Goal: Task Accomplishment & Management: Complete application form

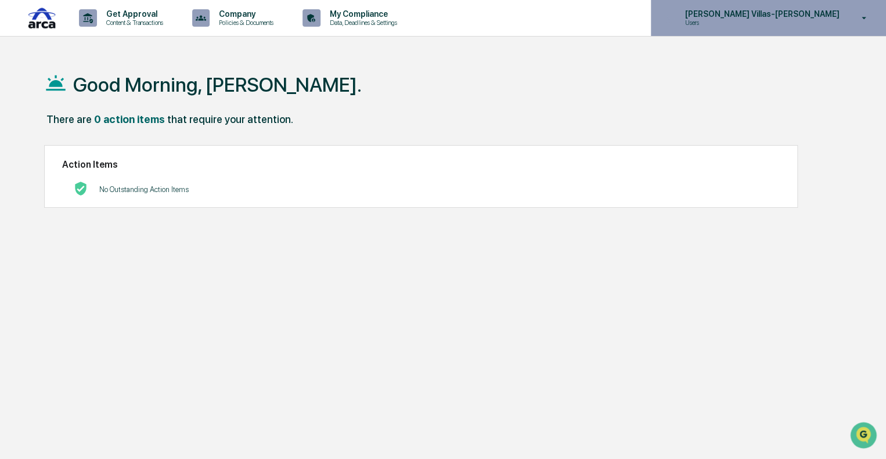
click at [789, 22] on p "Users" at bounding box center [732, 23] width 114 height 8
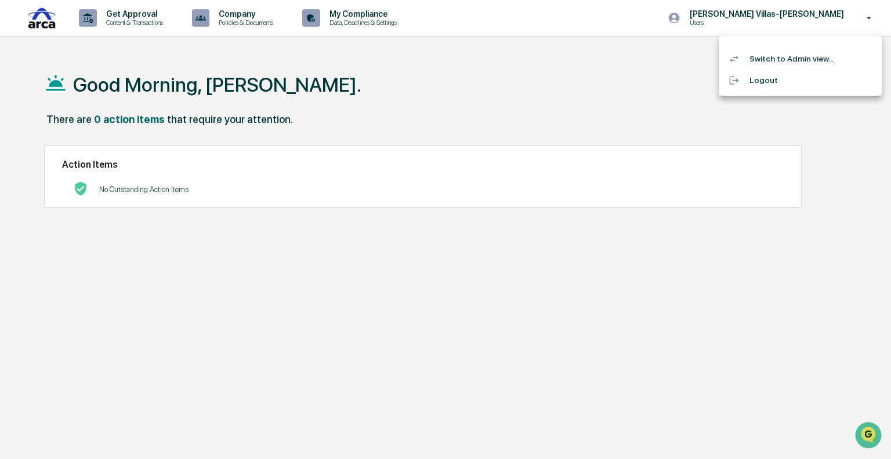
click at [794, 59] on li "Switch to Admin view..." at bounding box center [801, 58] width 162 height 21
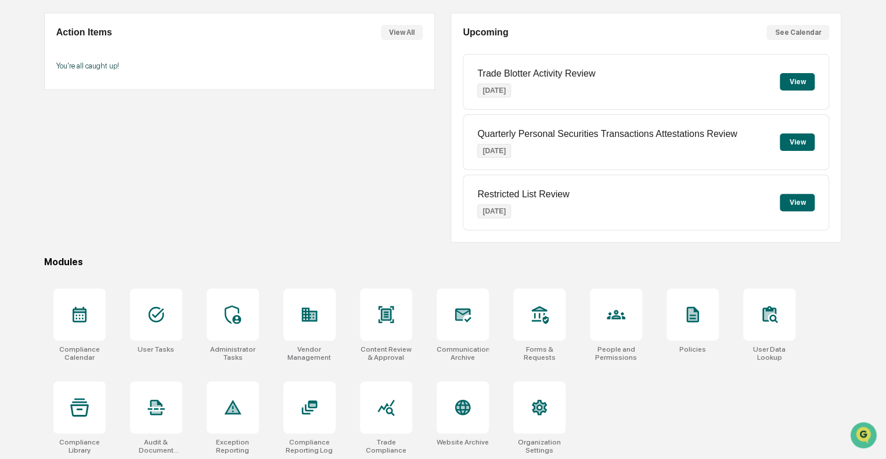
scroll to position [102, 0]
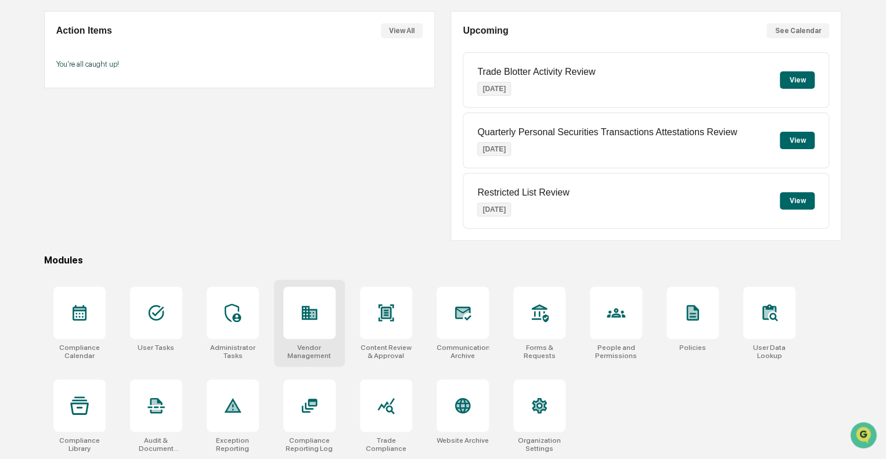
click at [329, 313] on div at bounding box center [309, 313] width 52 height 52
click at [73, 416] on div at bounding box center [79, 406] width 52 height 52
click at [615, 304] on icon at bounding box center [615, 313] width 19 height 19
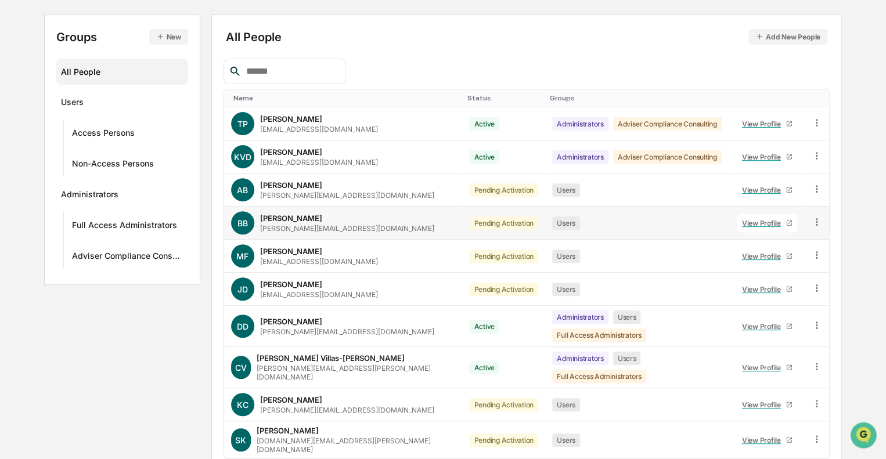
scroll to position [145, 0]
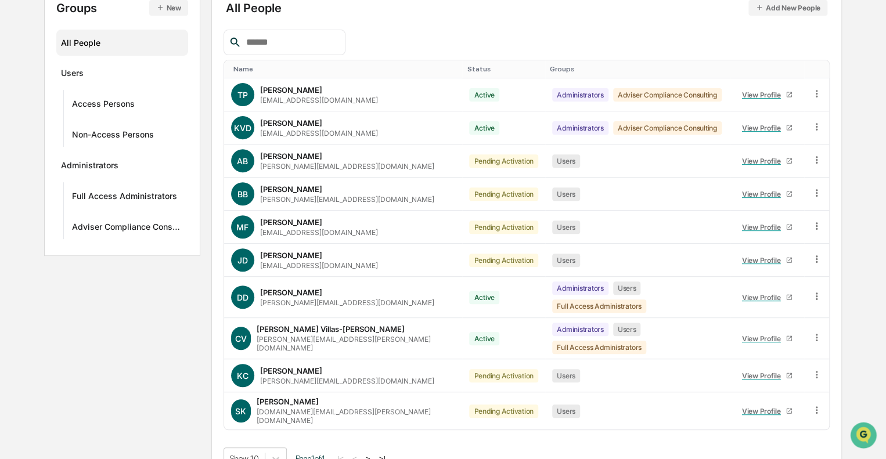
click at [374, 454] on button ">" at bounding box center [368, 459] width 12 height 10
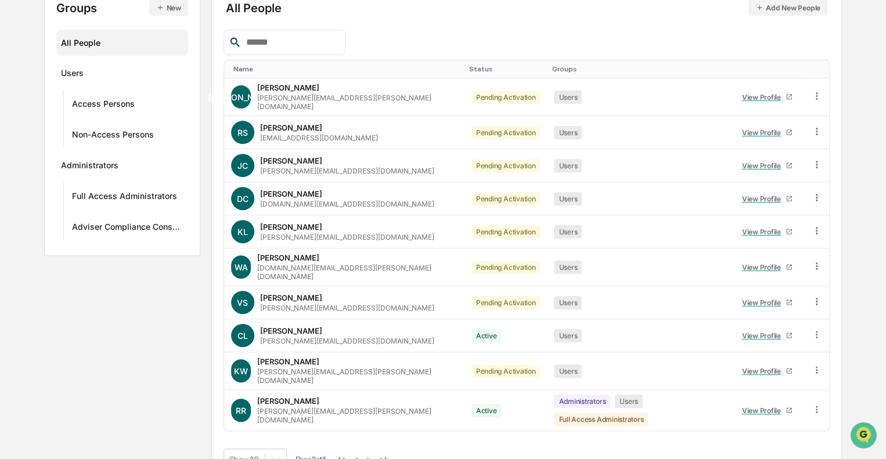
click at [374, 455] on button ">" at bounding box center [369, 460] width 12 height 10
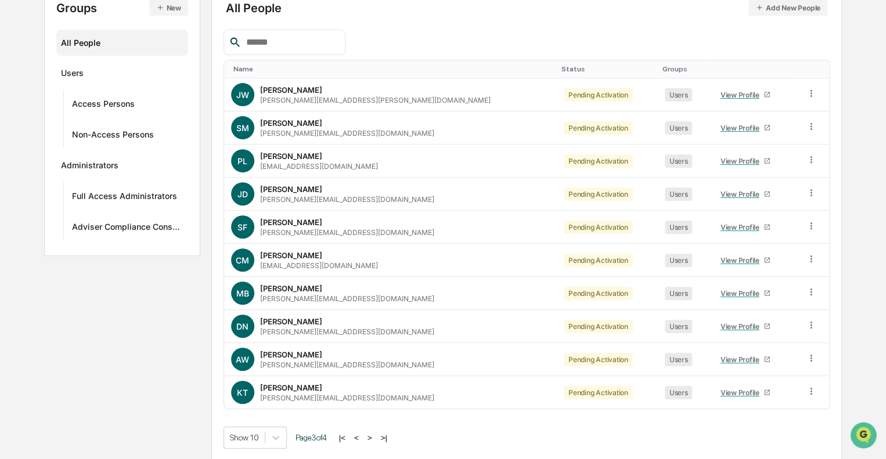
click at [349, 435] on button "|<" at bounding box center [341, 438] width 13 height 10
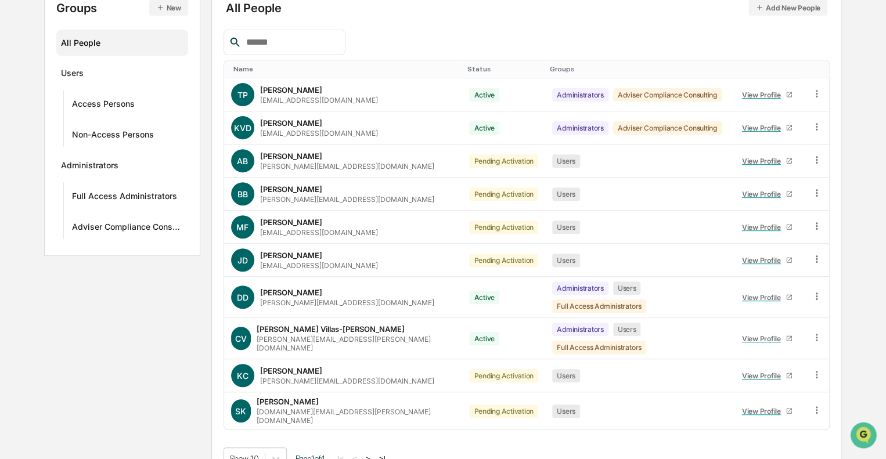
click at [374, 454] on button ">" at bounding box center [368, 459] width 12 height 10
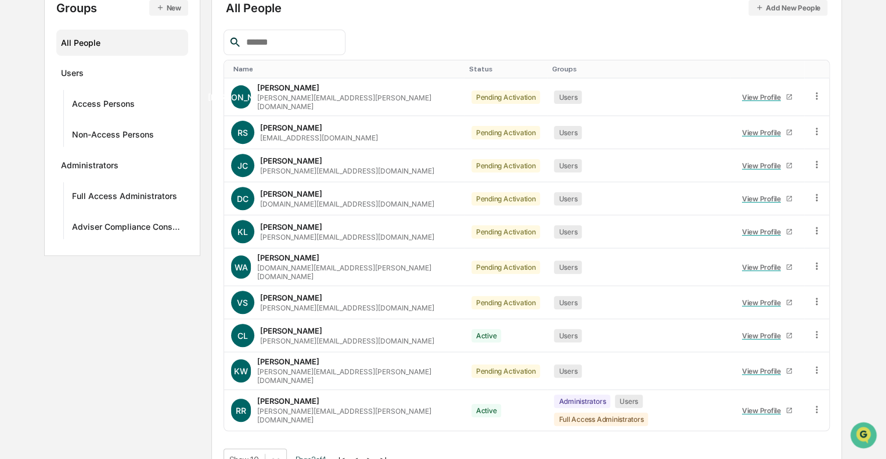
click at [374, 455] on button ">" at bounding box center [369, 460] width 12 height 10
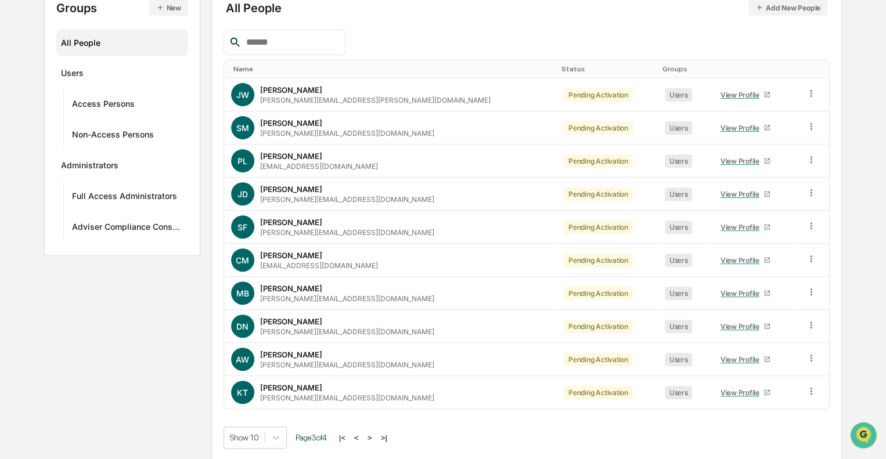
click at [374, 436] on button ">" at bounding box center [370, 438] width 12 height 10
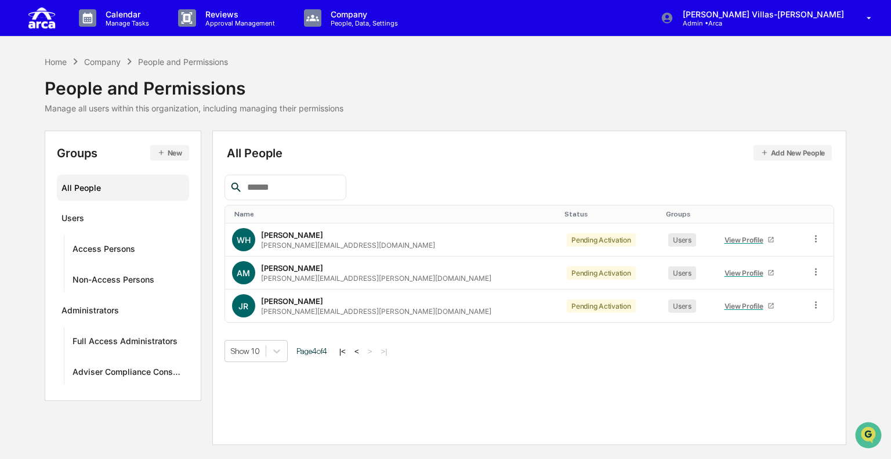
click at [360, 350] on button "<" at bounding box center [357, 351] width 12 height 10
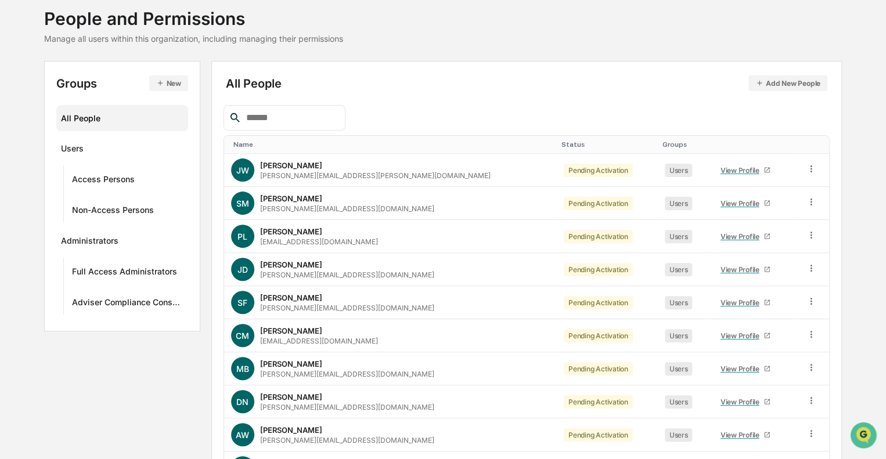
scroll to position [145, 0]
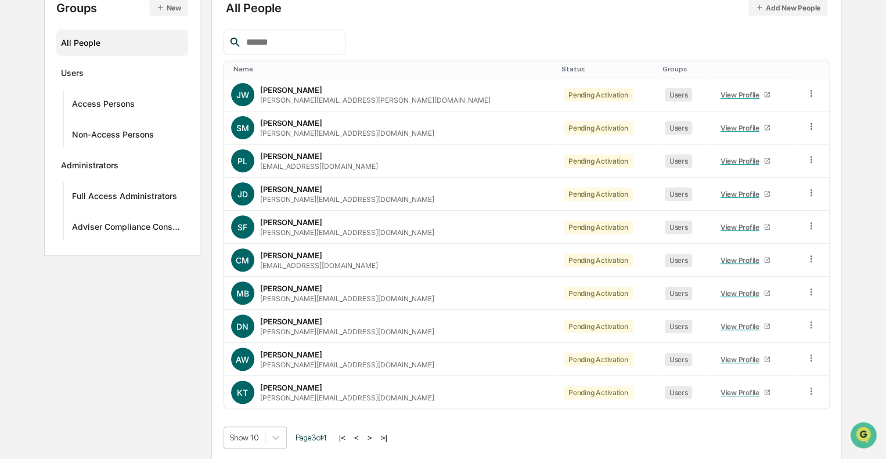
click at [360, 434] on button "<" at bounding box center [357, 438] width 12 height 10
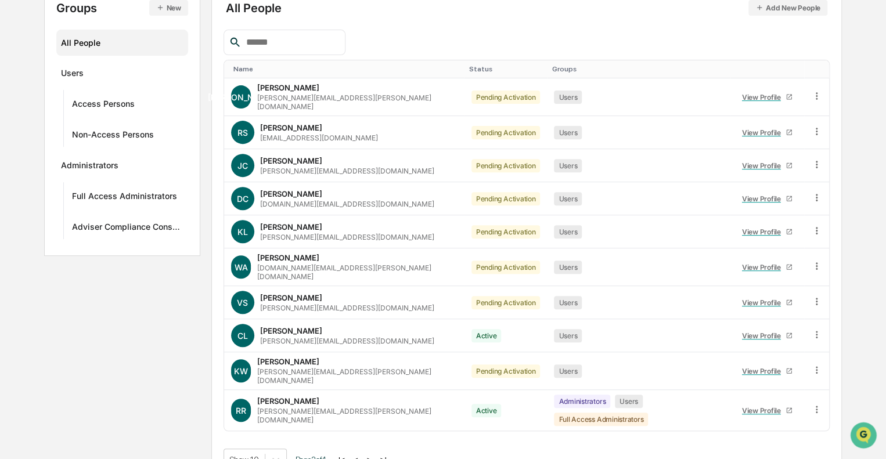
click at [360, 455] on button "<" at bounding box center [356, 460] width 12 height 10
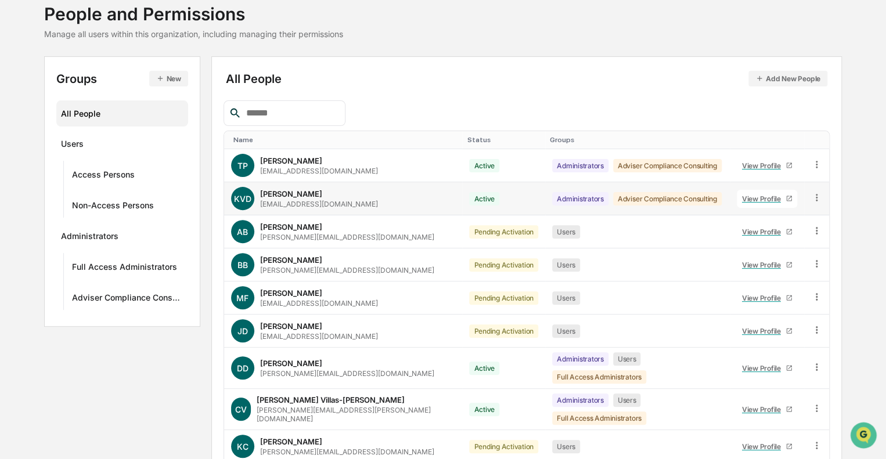
scroll to position [0, 0]
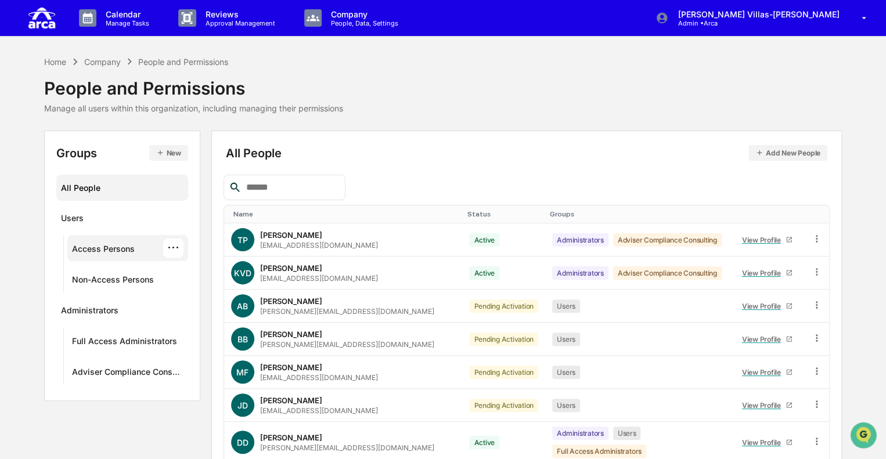
click at [129, 255] on div "Access Persons" at bounding box center [103, 251] width 63 height 14
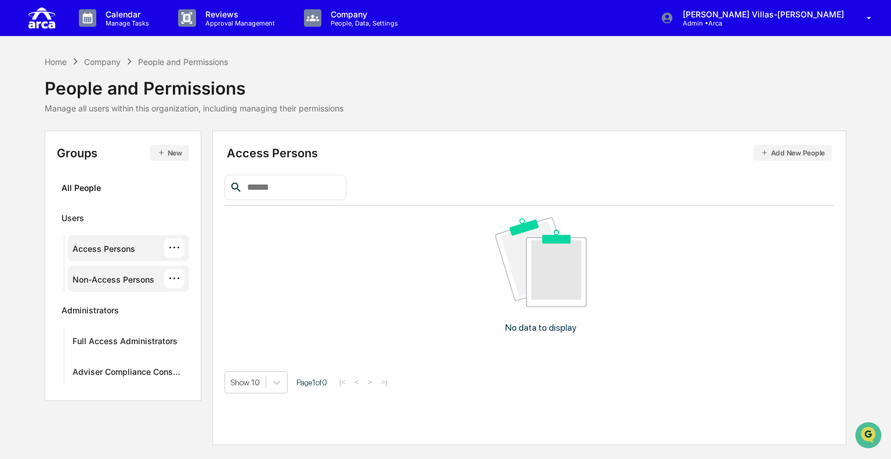
click at [130, 276] on div "Non-Access Persons" at bounding box center [114, 282] width 82 height 14
click at [117, 249] on div "Access Persons" at bounding box center [104, 251] width 63 height 14
click at [171, 337] on div "···" at bounding box center [174, 340] width 20 height 19
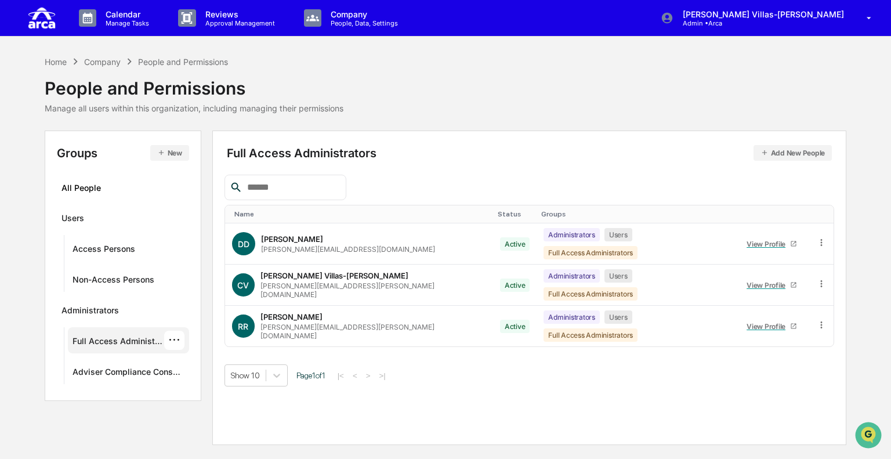
click at [514, 396] on div "Full Access Administrators Add New People Name Status Groups DD Deborah Djeu de…" at bounding box center [529, 288] width 635 height 315
click at [114, 374] on div "Adviser Compliance Consulting" at bounding box center [119, 374] width 92 height 14
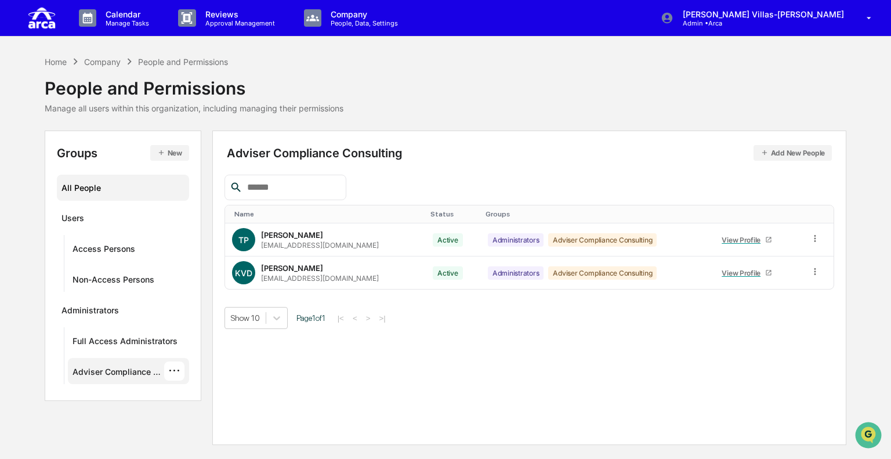
click at [110, 188] on div "All People" at bounding box center [123, 187] width 123 height 19
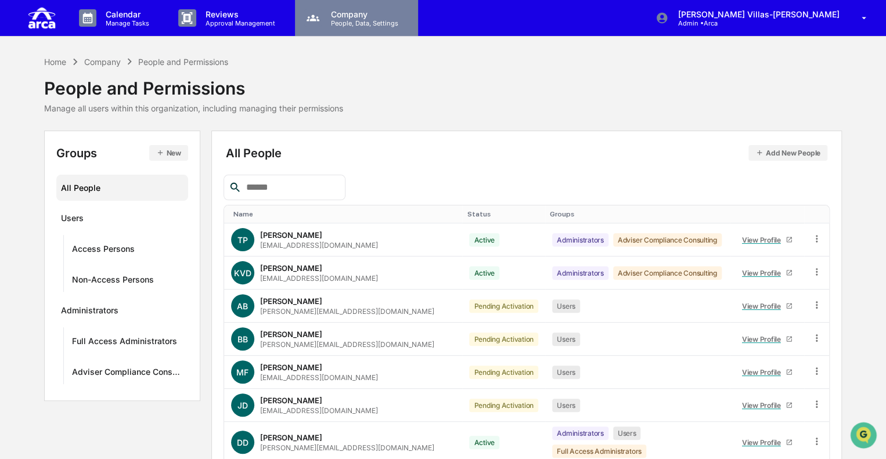
click at [357, 27] on div "Company People, Data, Settings" at bounding box center [356, 18] width 123 height 36
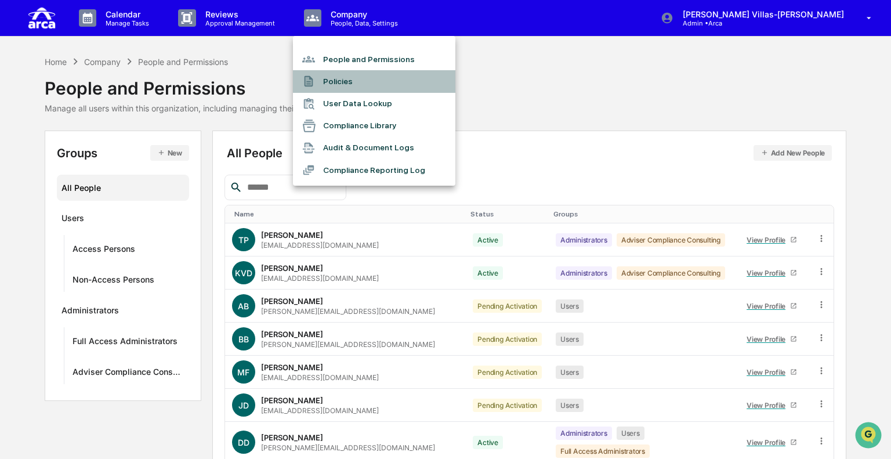
click at [348, 78] on li "Policies" at bounding box center [374, 81] width 162 height 22
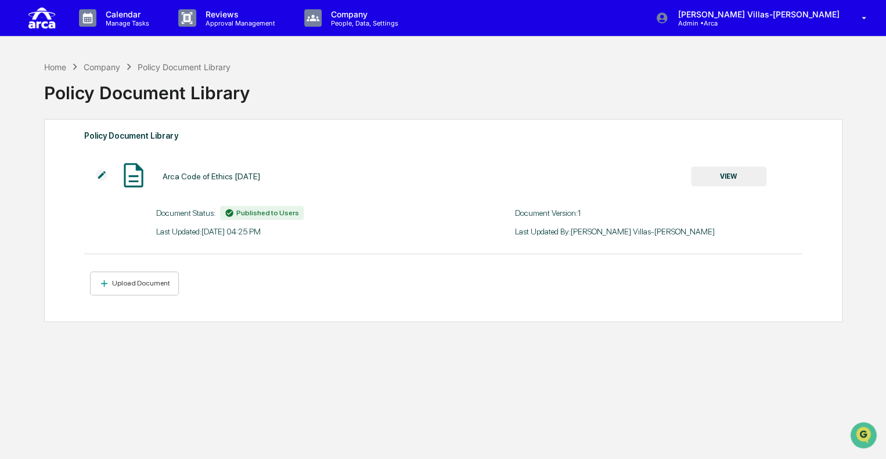
click at [728, 174] on button "VIEW" at bounding box center [728, 177] width 75 height 20
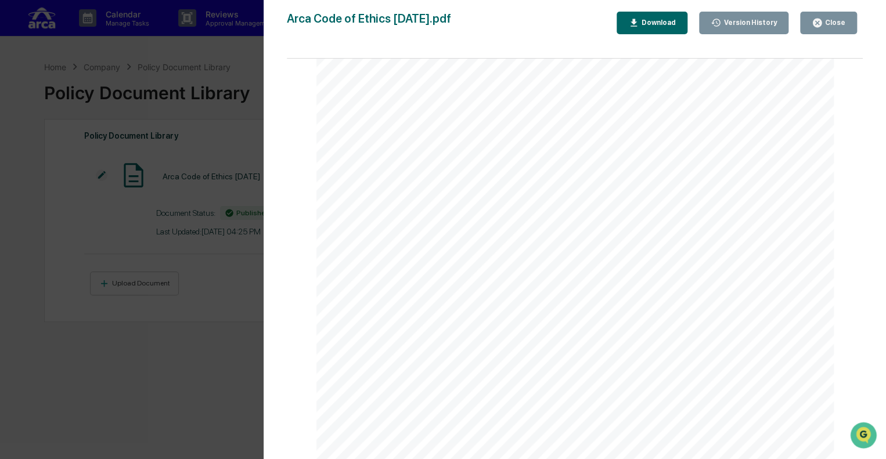
scroll to position [1219, 0]
click at [817, 20] on icon "button" at bounding box center [816, 23] width 9 height 9
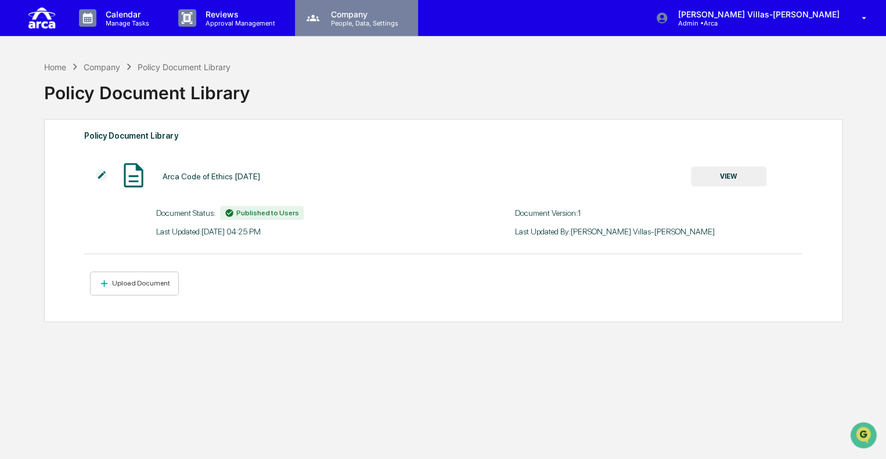
click at [349, 20] on p "People, Data, Settings" at bounding box center [363, 23] width 82 height 8
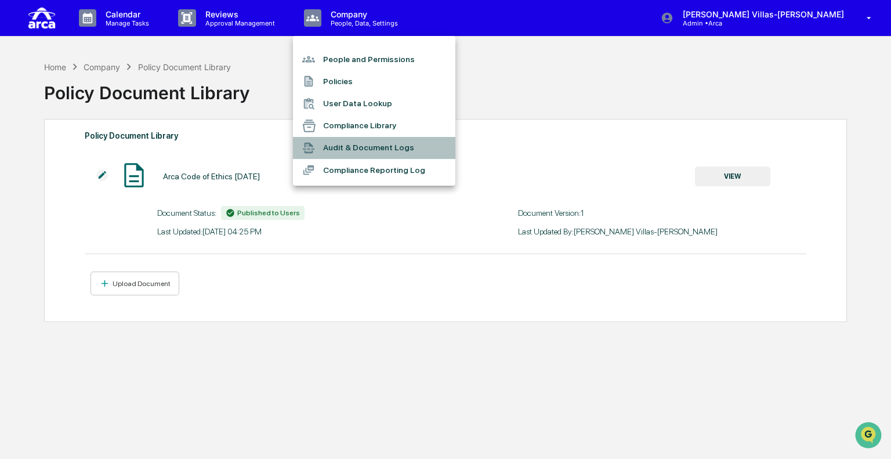
click at [332, 150] on li "Audit & Document Logs" at bounding box center [374, 148] width 162 height 22
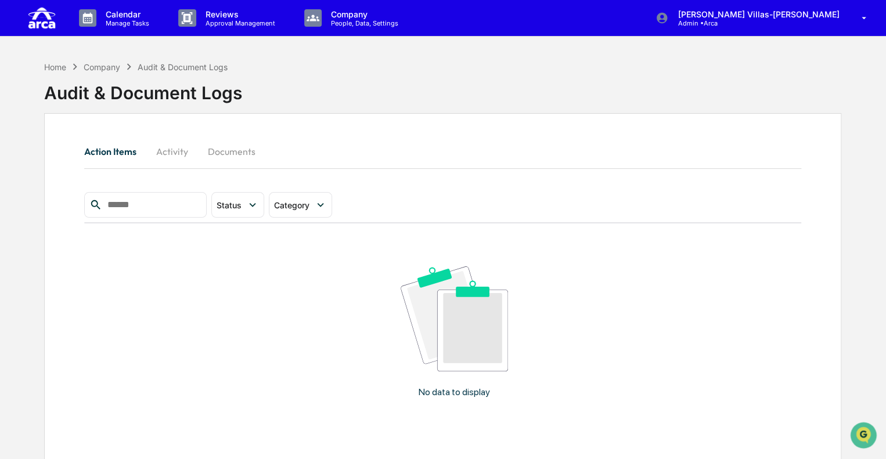
click at [181, 150] on button "Activity" at bounding box center [172, 152] width 52 height 28
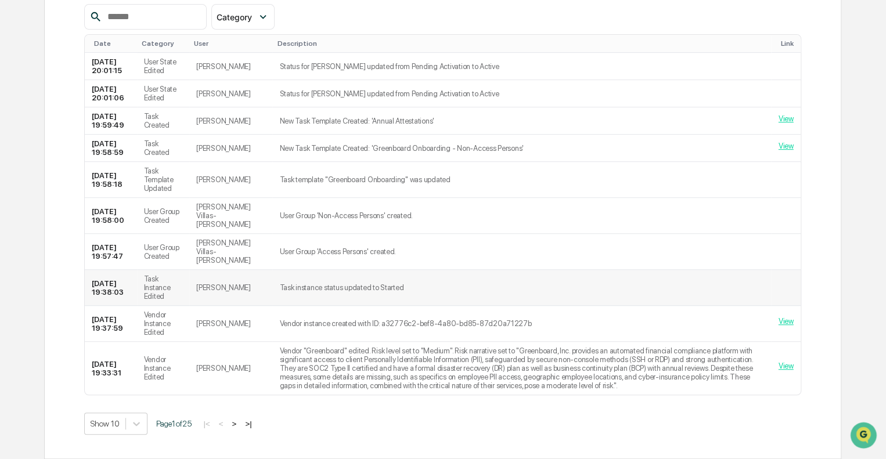
scroll to position [216, 0]
click at [237, 423] on button ">" at bounding box center [234, 424] width 12 height 10
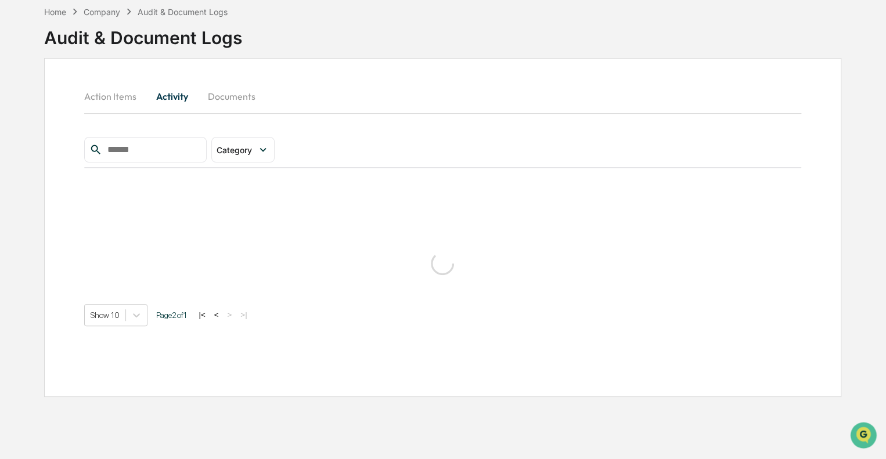
scroll to position [58, 0]
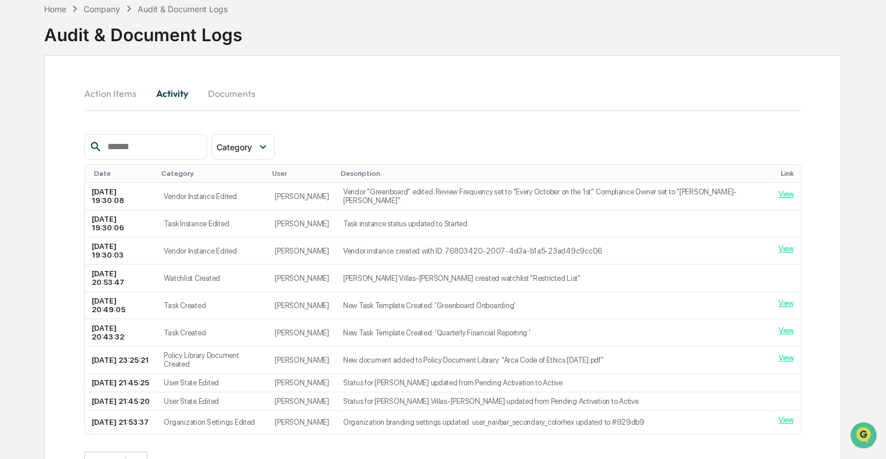
click at [239, 458] on button ">" at bounding box center [235, 463] width 12 height 10
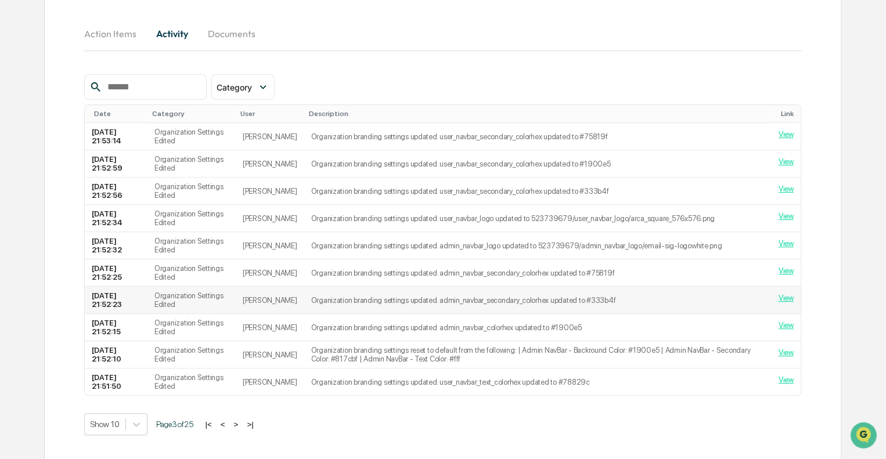
scroll to position [118, 0]
click at [785, 378] on link "View" at bounding box center [785, 379] width 15 height 9
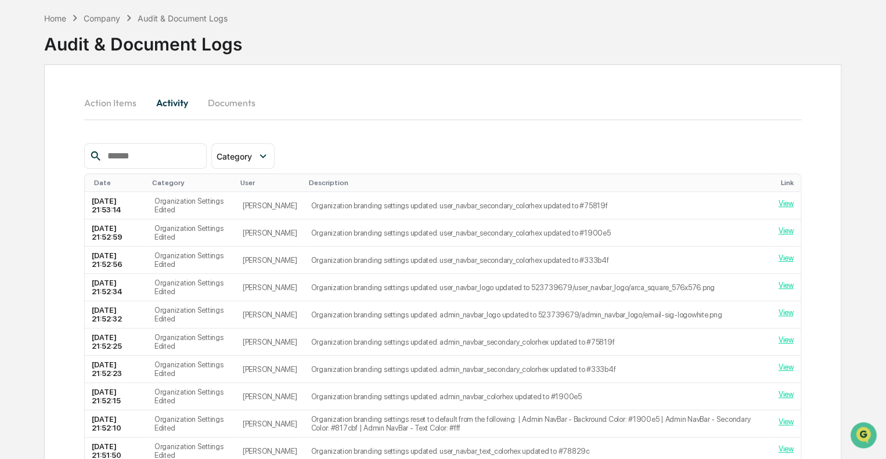
scroll to position [0, 0]
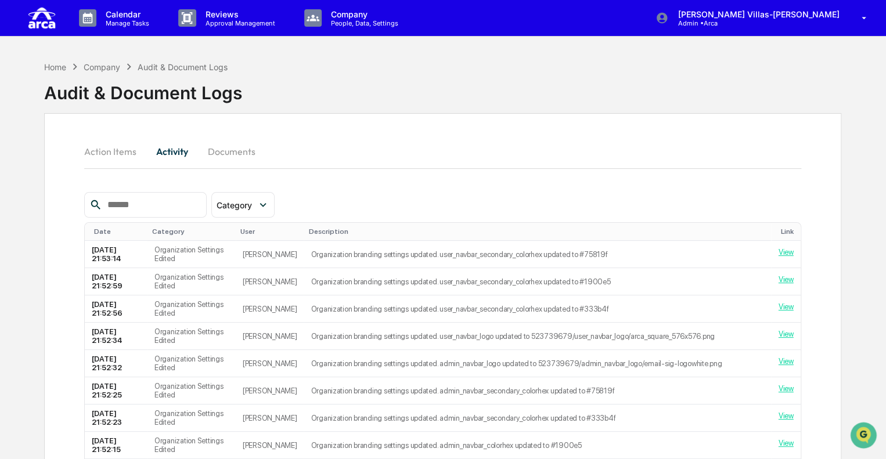
click at [107, 153] on button "Action Items" at bounding box center [115, 152] width 62 height 28
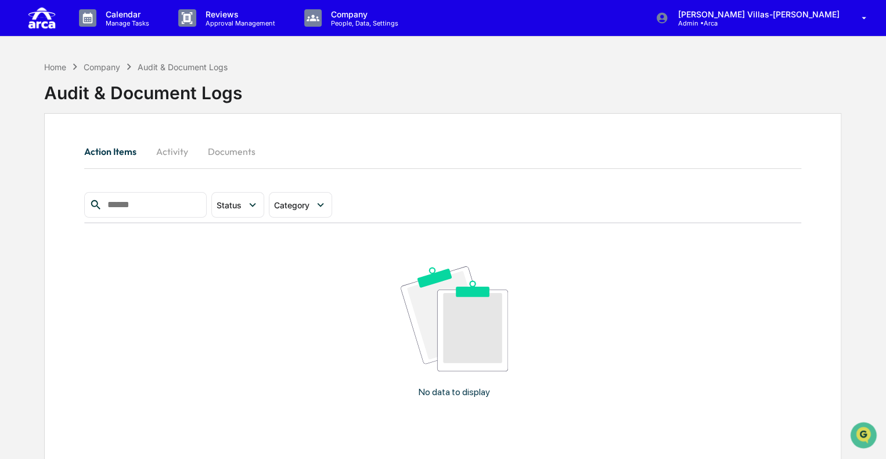
click at [88, 64] on div "Company" at bounding box center [102, 67] width 37 height 10
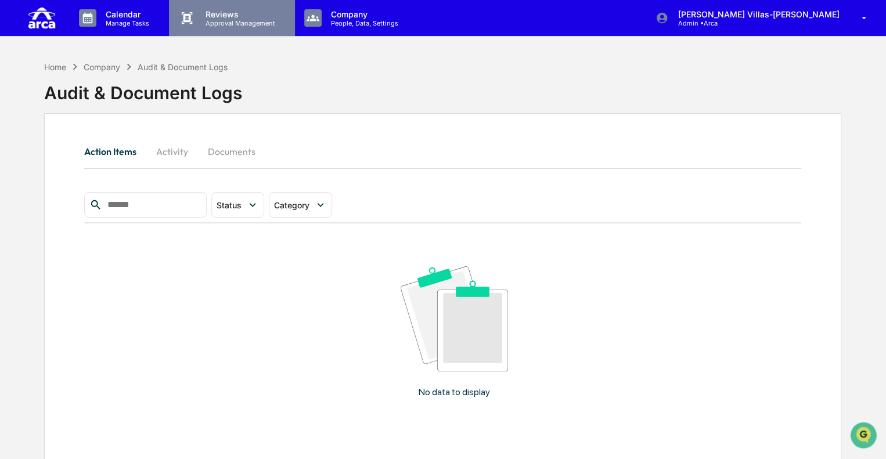
click at [250, 24] on p "Approval Management" at bounding box center [238, 23] width 85 height 8
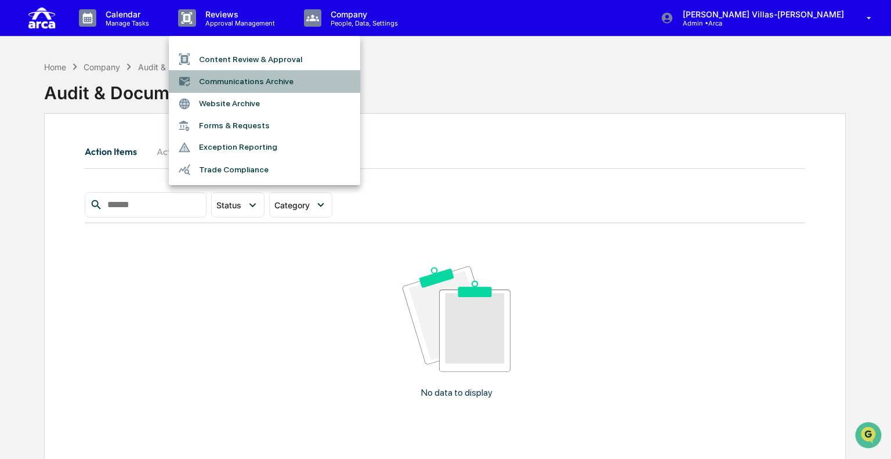
click at [229, 81] on li "Communications Archive" at bounding box center [265, 81] width 192 height 22
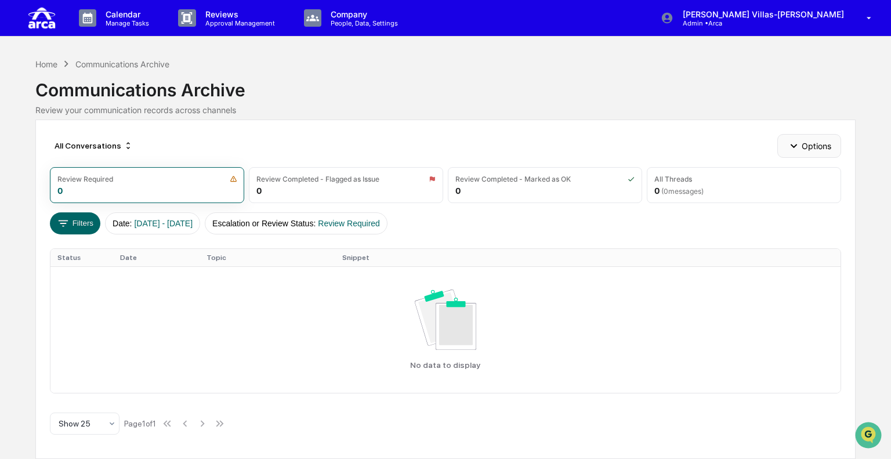
click at [808, 148] on button "Options" at bounding box center [809, 145] width 63 height 23
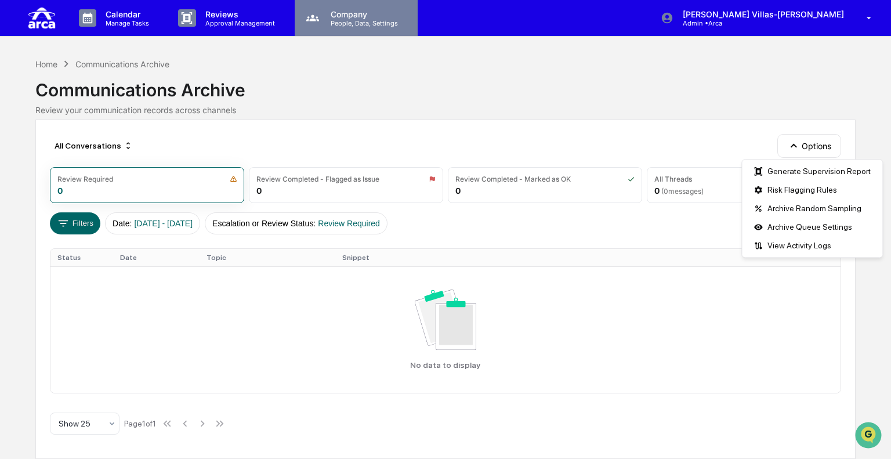
click at [315, 29] on div "Company People, Data, Settings" at bounding box center [356, 18] width 123 height 36
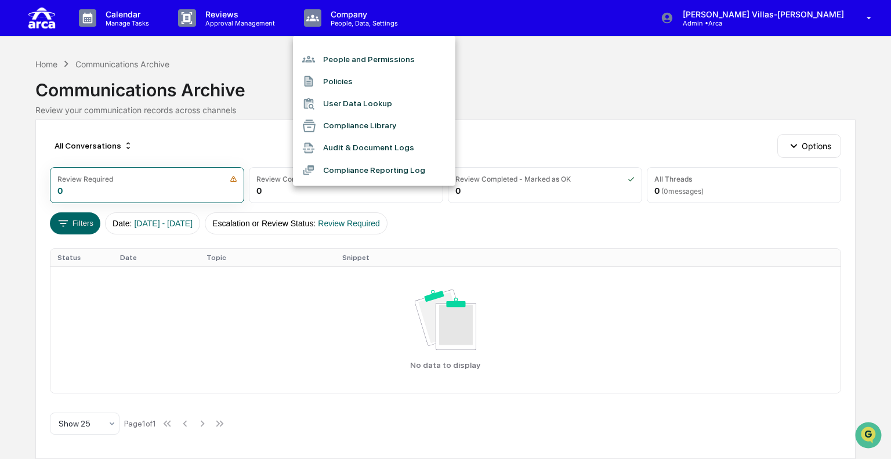
click at [241, 19] on div at bounding box center [445, 229] width 891 height 459
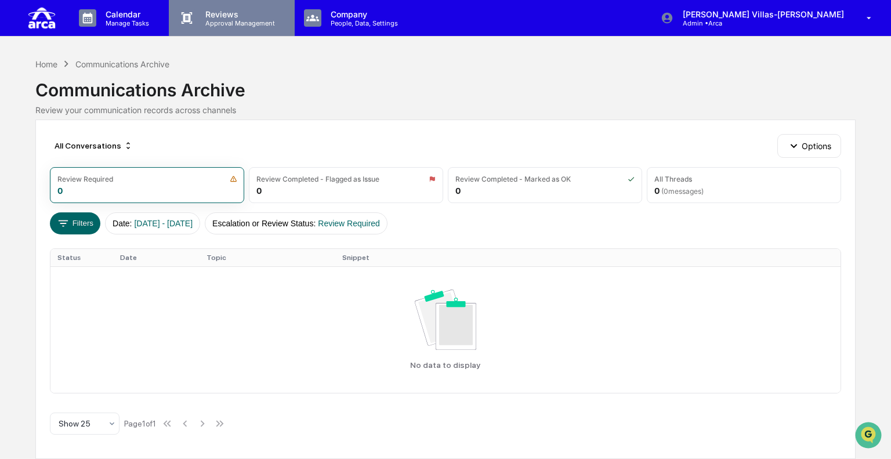
click at [236, 20] on p "Approval Management" at bounding box center [238, 23] width 85 height 8
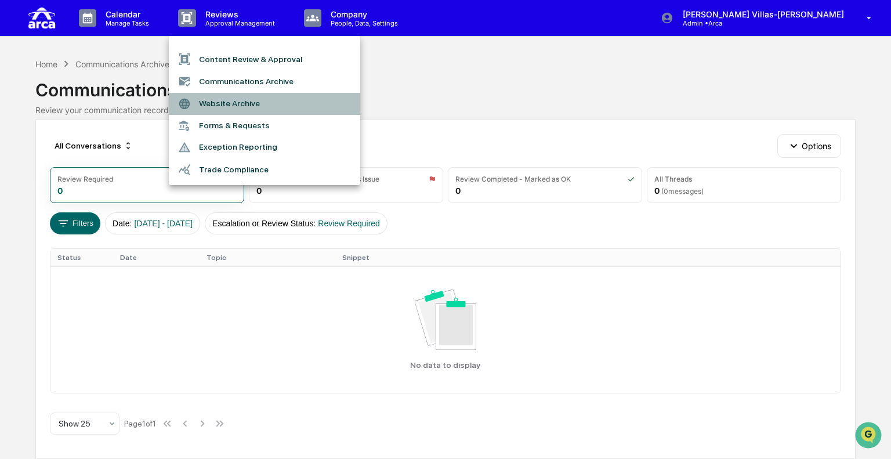
click at [232, 102] on li "Website Archive" at bounding box center [265, 104] width 192 height 22
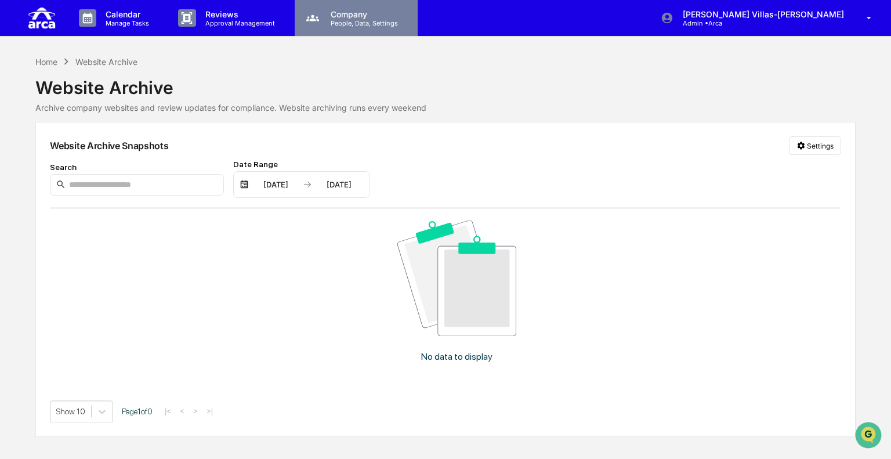
click at [329, 19] on p "People, Data, Settings" at bounding box center [363, 23] width 82 height 8
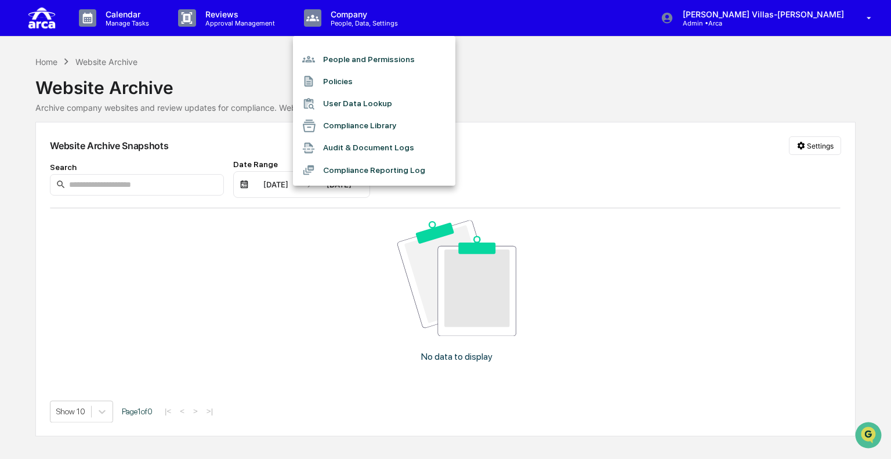
click at [239, 20] on div at bounding box center [445, 229] width 891 height 459
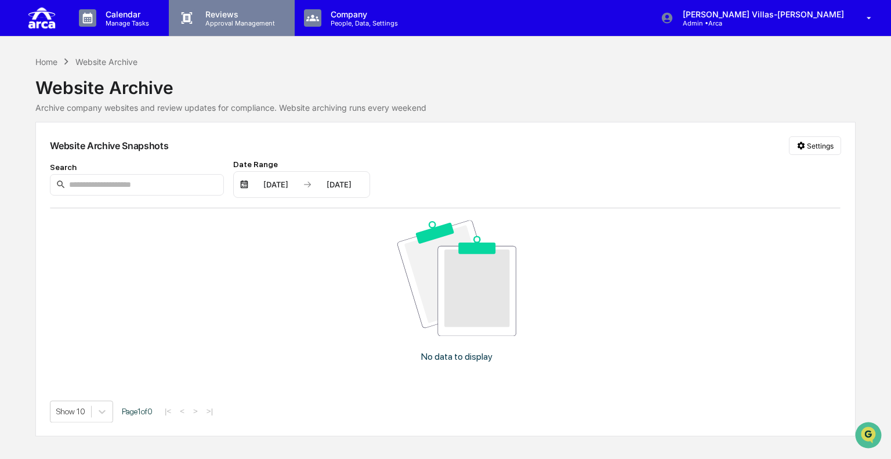
click at [221, 20] on p "Approval Management" at bounding box center [238, 23] width 85 height 8
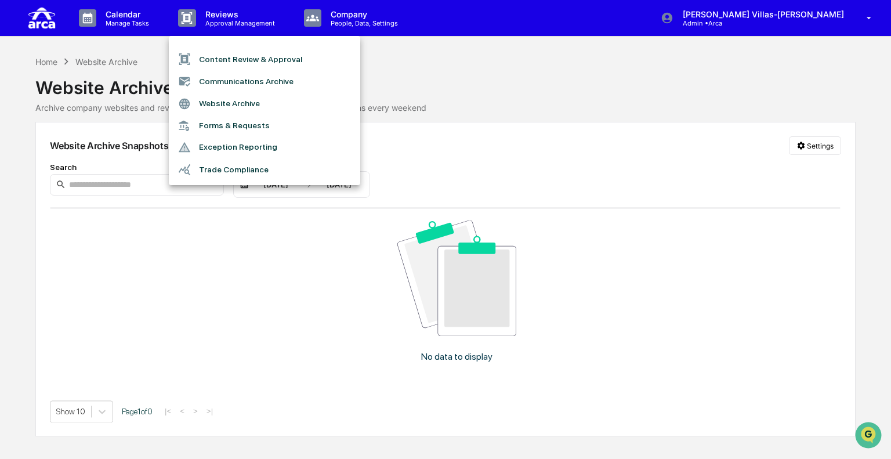
click at [231, 164] on li "Trade Compliance" at bounding box center [265, 169] width 192 height 22
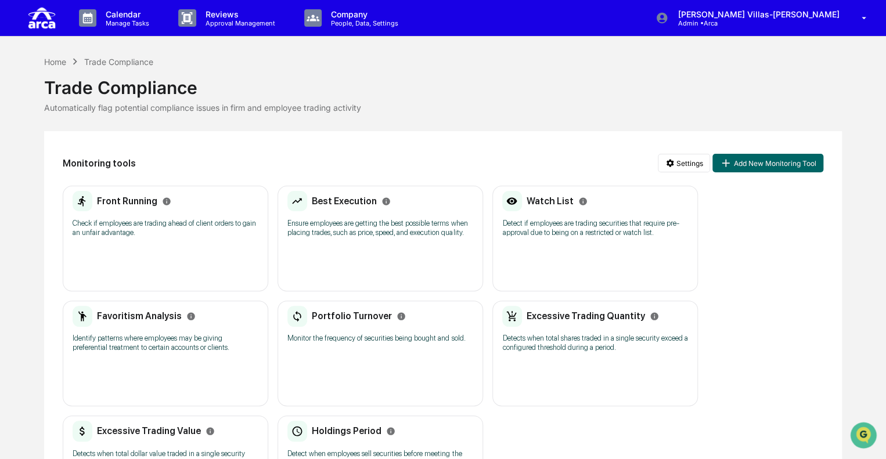
click at [174, 221] on p "Check if employees are trading ahead of client orders to gain an unfair advanta…" at bounding box center [166, 228] width 186 height 19
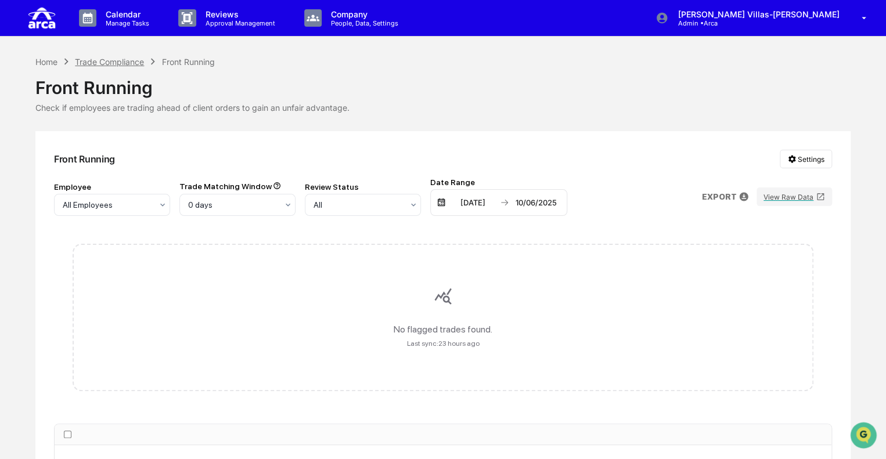
click at [105, 63] on div "Trade Compliance" at bounding box center [109, 62] width 69 height 10
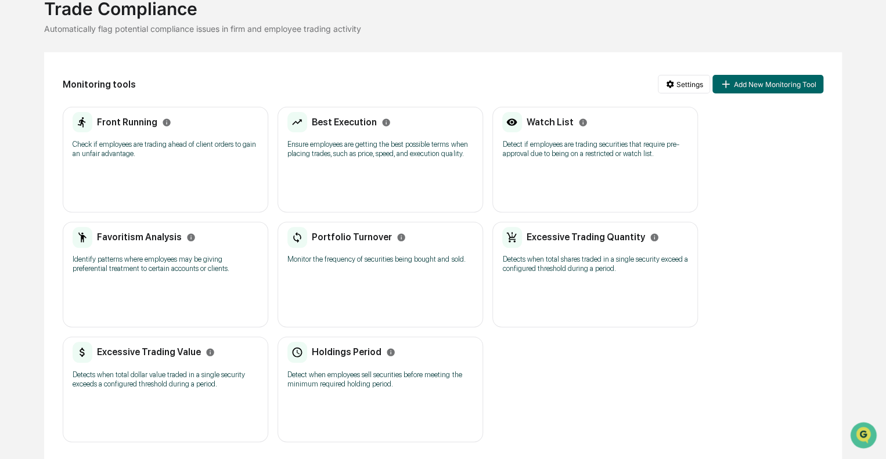
scroll to position [80, 0]
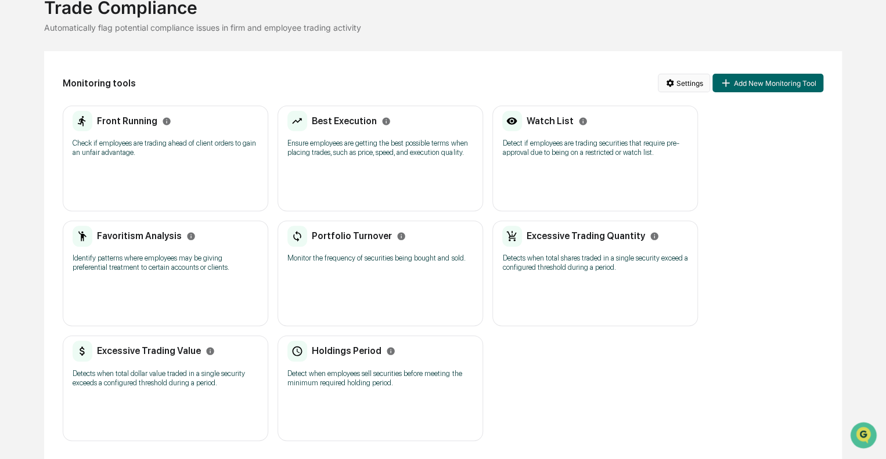
click at [684, 84] on html "Calendar Manage Tasks Reviews Approval Management Company People, Data, Setting…" at bounding box center [443, 149] width 886 height 459
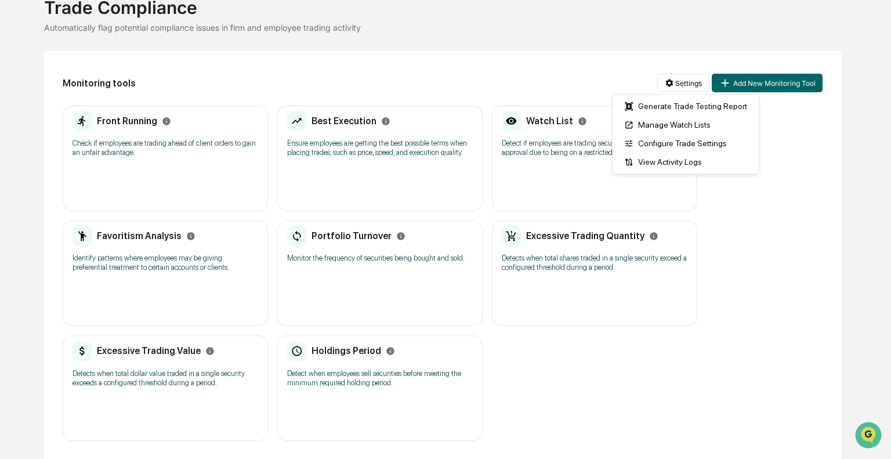
click at [383, 76] on html "Calendar Manage Tasks Reviews Approval Management Company People, Data, Setting…" at bounding box center [445, 149] width 891 height 459
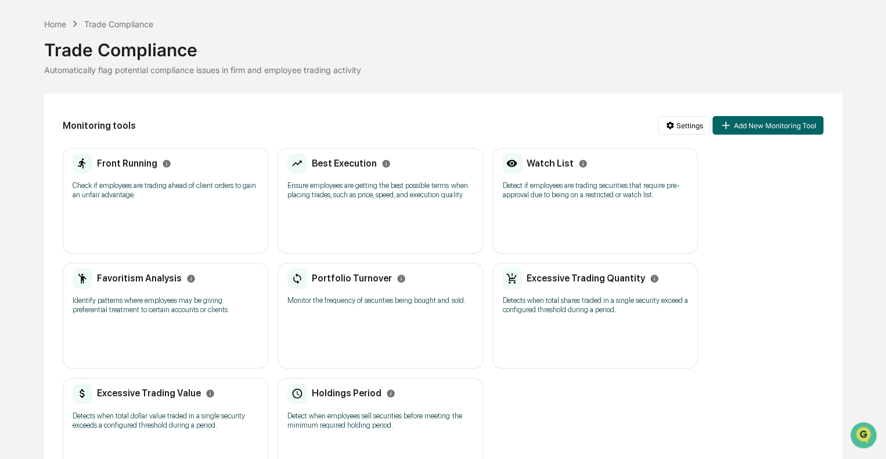
scroll to position [0, 0]
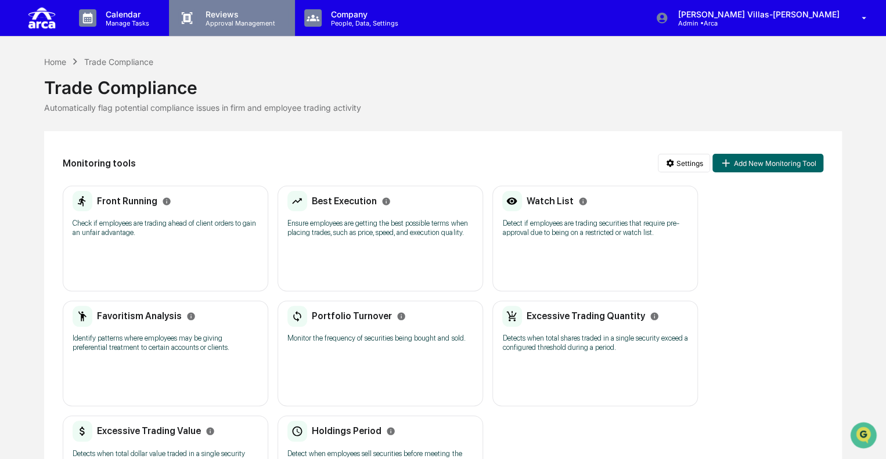
click at [233, 18] on p "Reviews" at bounding box center [238, 14] width 85 height 10
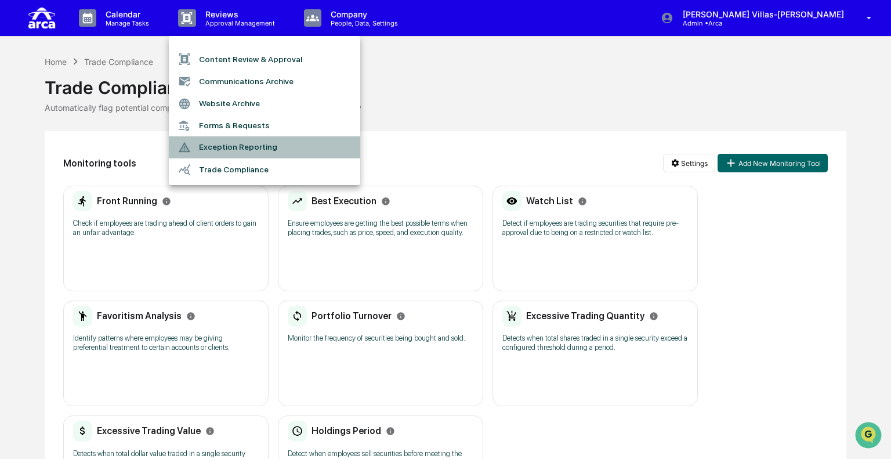
click at [230, 146] on li "Exception Reporting" at bounding box center [265, 147] width 192 height 22
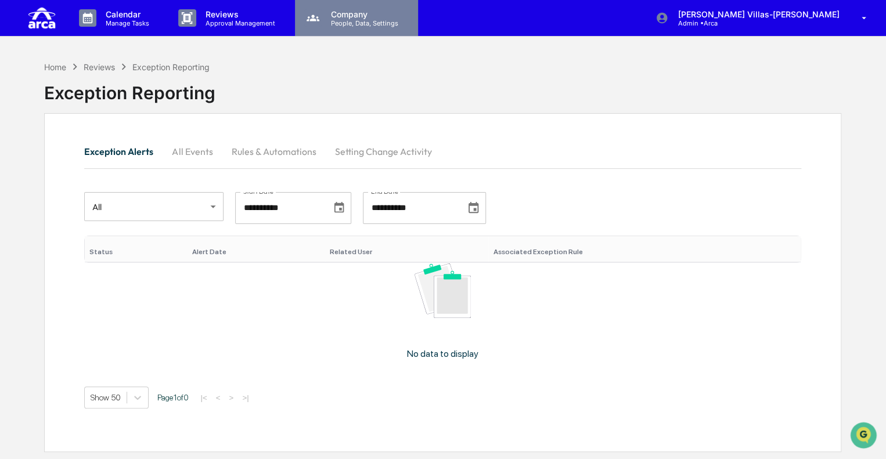
click at [359, 26] on p "People, Data, Settings" at bounding box center [363, 23] width 82 height 8
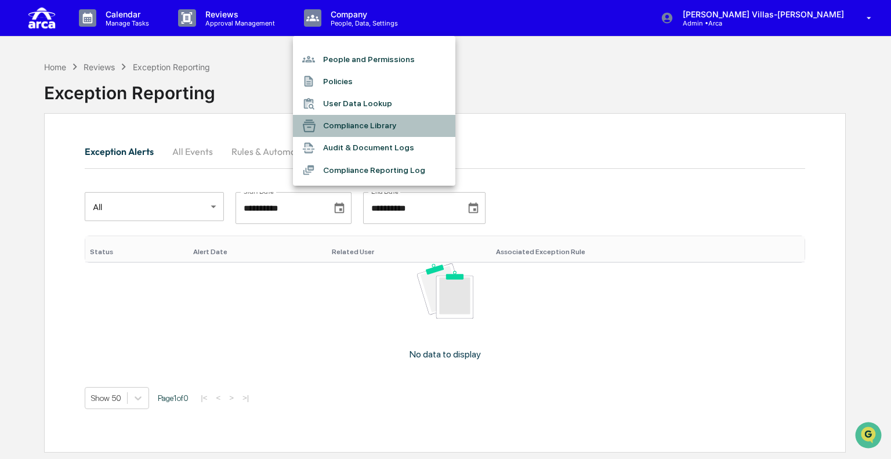
click at [348, 127] on li "Compliance Library" at bounding box center [374, 126] width 162 height 22
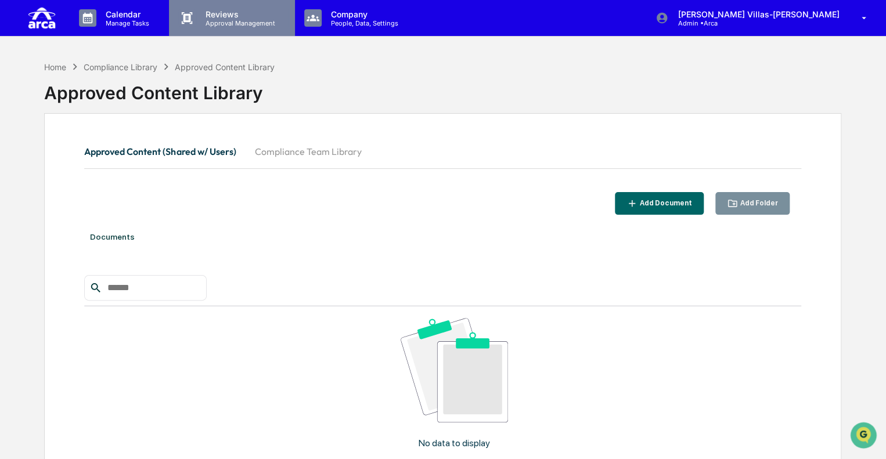
click at [242, 20] on p "Approval Management" at bounding box center [238, 23] width 85 height 8
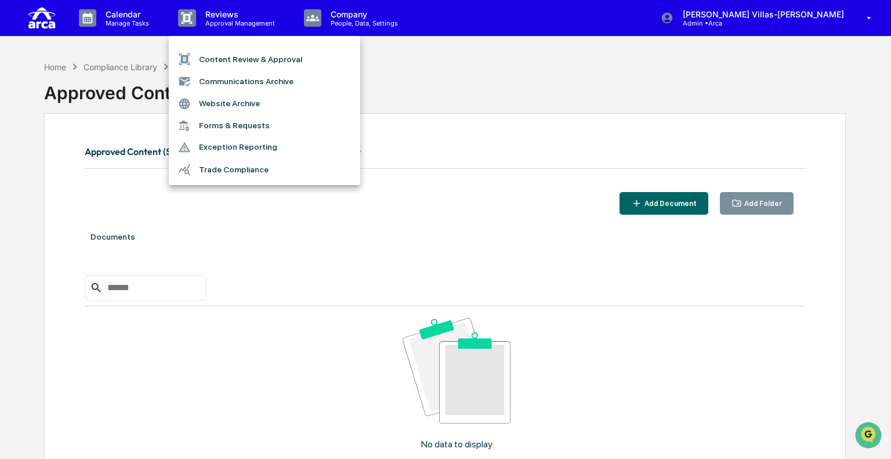
click at [224, 122] on li "Forms & Requests" at bounding box center [265, 125] width 192 height 21
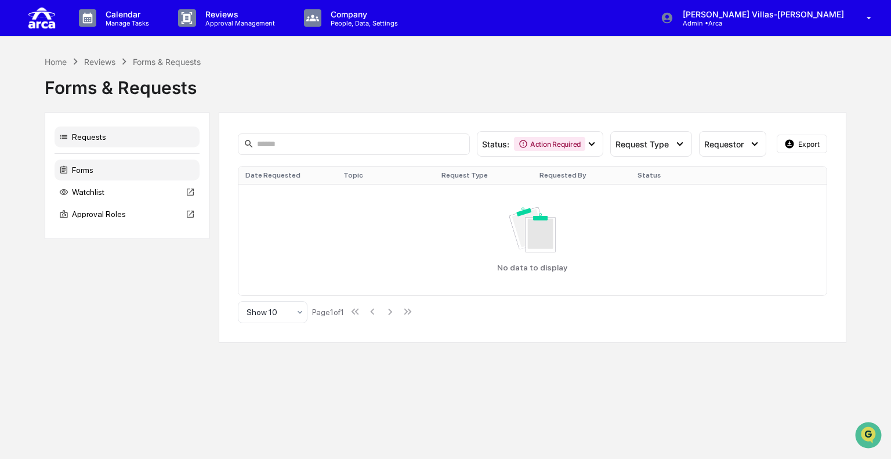
click at [85, 173] on div "Forms" at bounding box center [127, 170] width 145 height 21
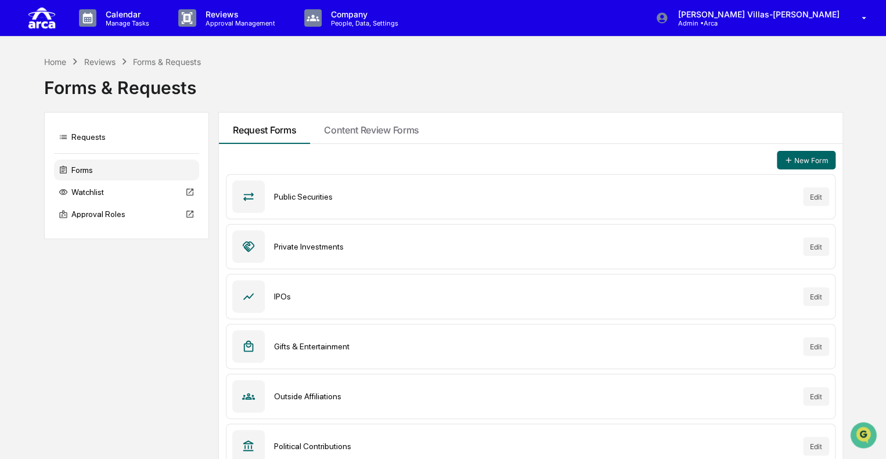
scroll to position [15, 0]
click at [424, 87] on div "Forms & Requests" at bounding box center [442, 83] width 797 height 30
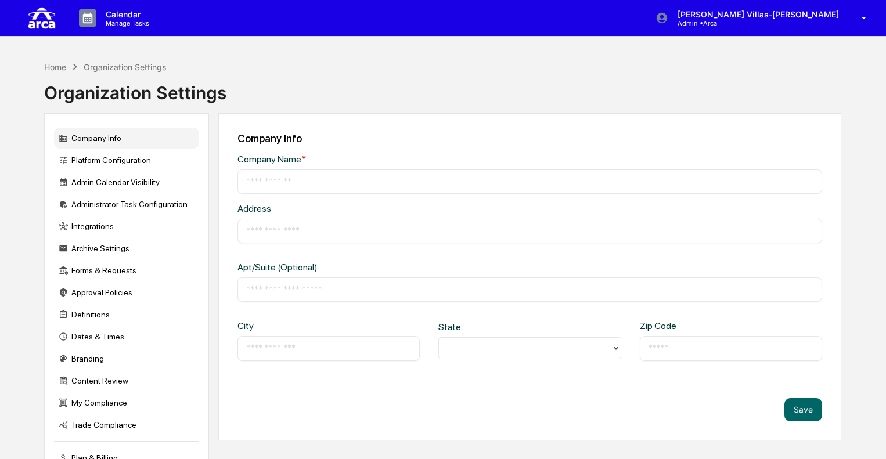
type input "****"
type input "**********"
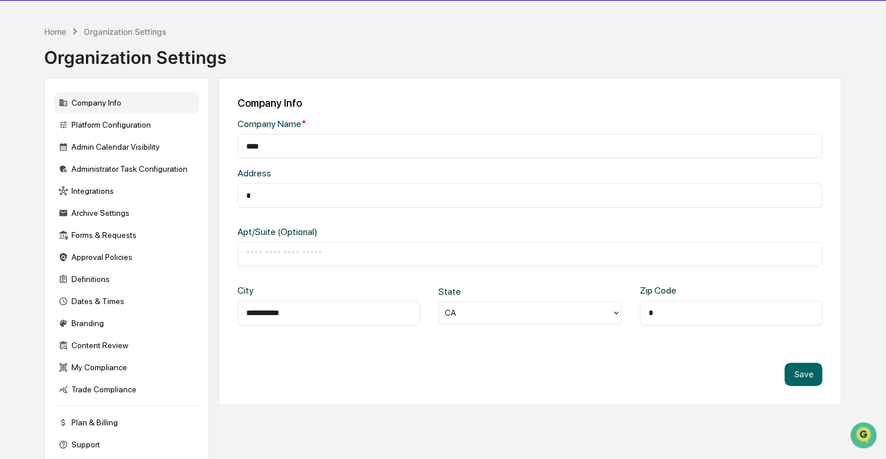
scroll to position [55, 0]
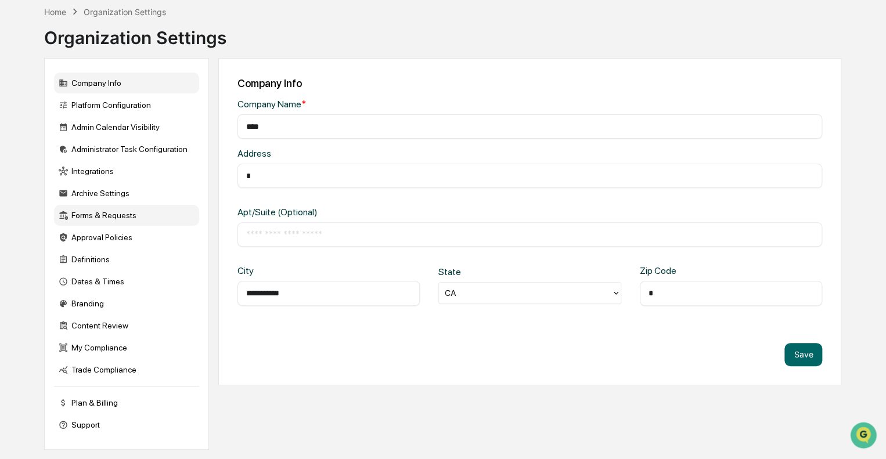
click at [115, 222] on div "Forms & Requests" at bounding box center [126, 215] width 145 height 21
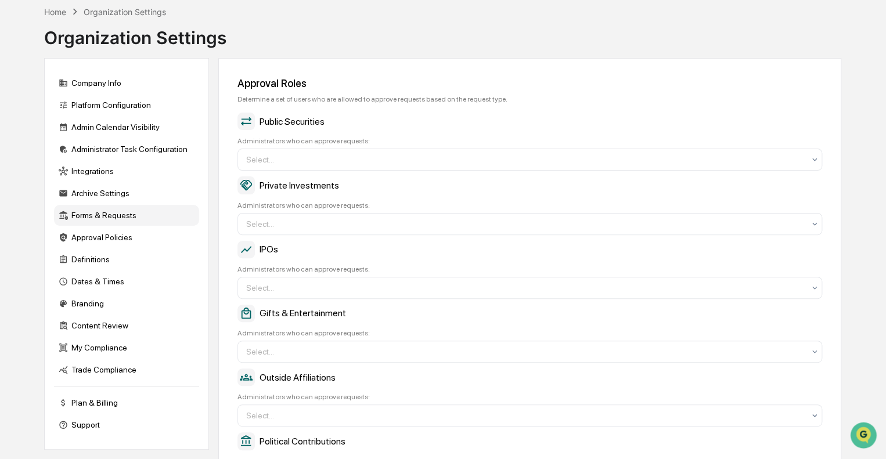
scroll to position [0, 0]
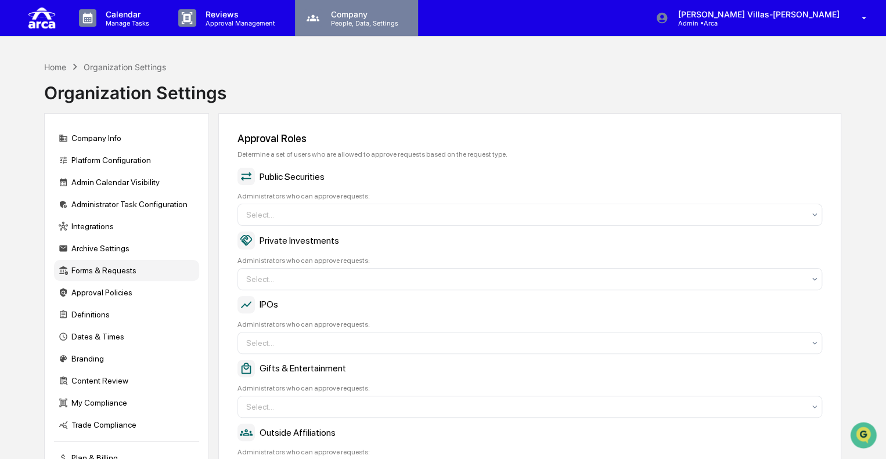
click at [343, 21] on p "People, Data, Settings" at bounding box center [363, 23] width 82 height 8
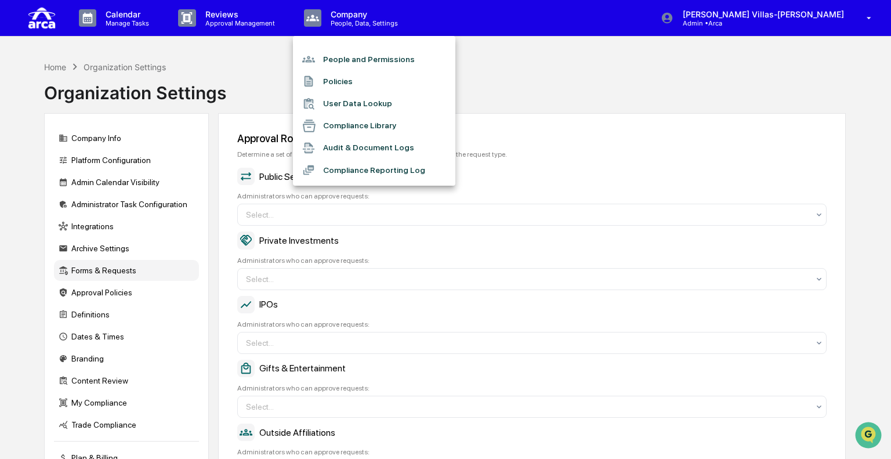
click at [346, 171] on li "Compliance Reporting Log" at bounding box center [374, 170] width 162 height 22
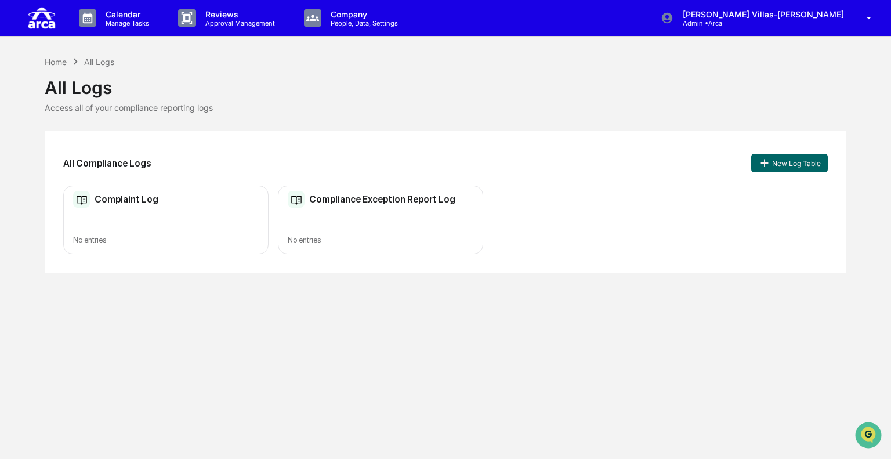
click at [332, 211] on div "Compliance Exception Report Log No entries" at bounding box center [380, 220] width 205 height 69
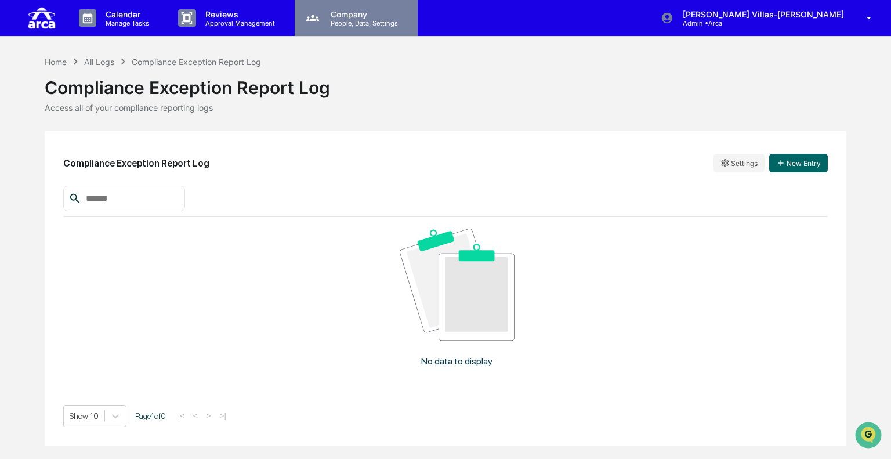
click at [329, 11] on p "Company" at bounding box center [363, 14] width 82 height 10
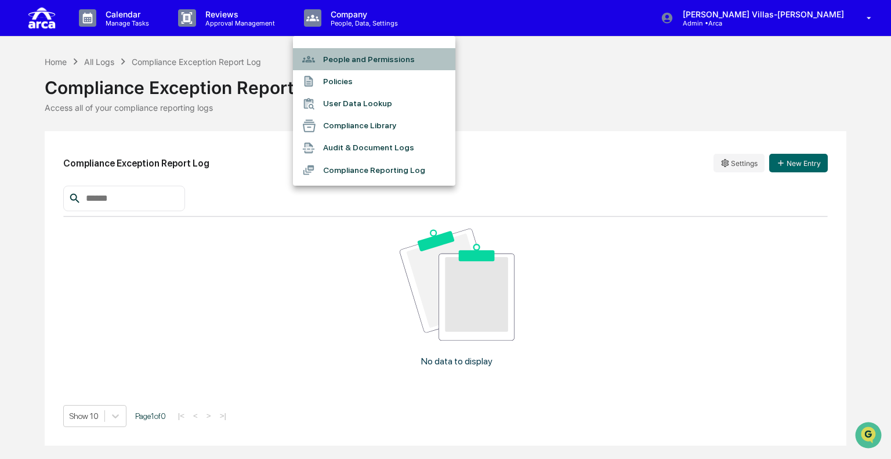
click at [330, 57] on li "People and Permissions" at bounding box center [374, 59] width 162 height 22
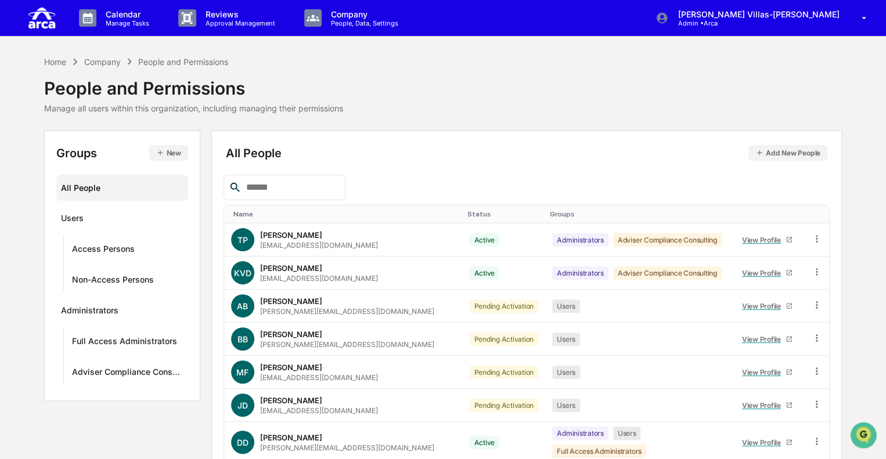
click at [282, 190] on input "text" at bounding box center [290, 187] width 99 height 15
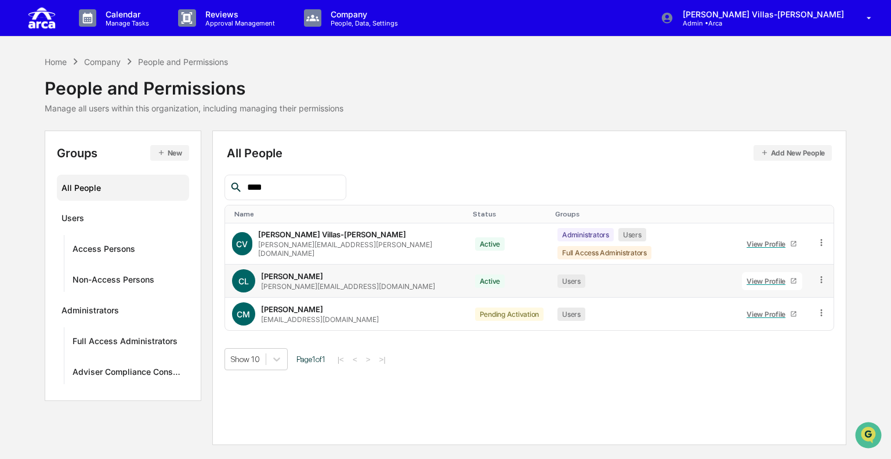
type input "****"
click at [323, 272] on div "[PERSON_NAME]" at bounding box center [292, 276] width 62 height 9
click at [243, 276] on span "CL" at bounding box center [244, 281] width 10 height 10
click at [747, 277] on div "View Profile" at bounding box center [769, 281] width 44 height 9
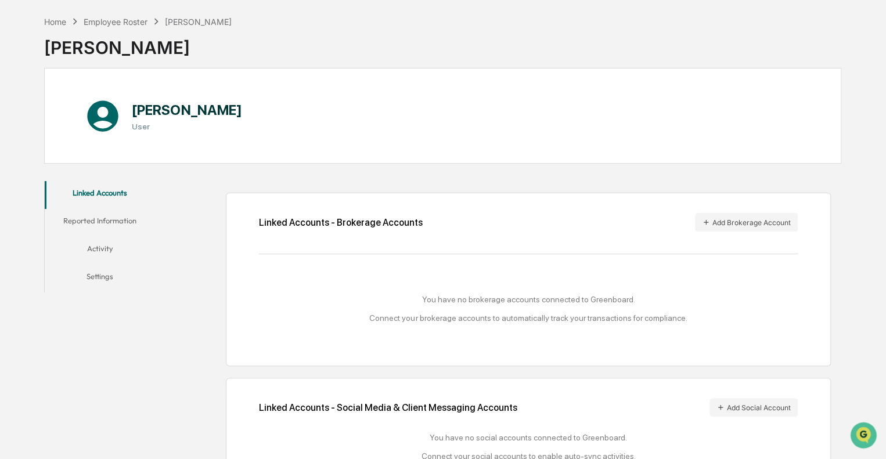
scroll to position [86, 0]
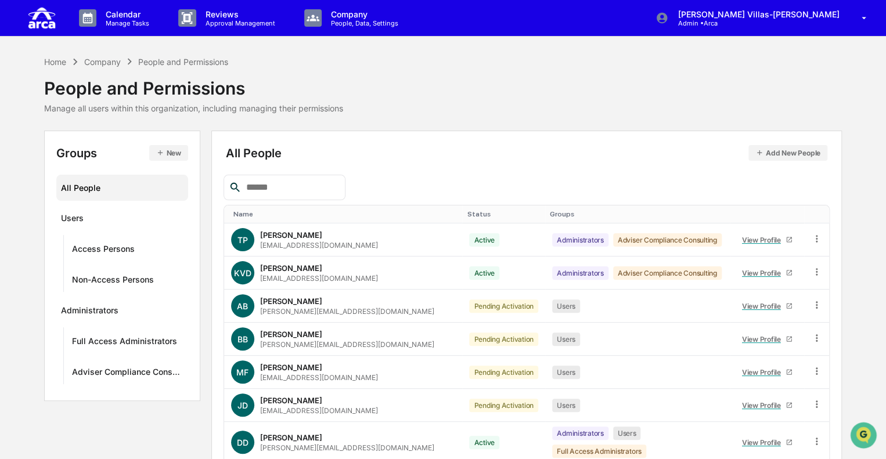
click at [283, 186] on input "text" at bounding box center [290, 187] width 99 height 15
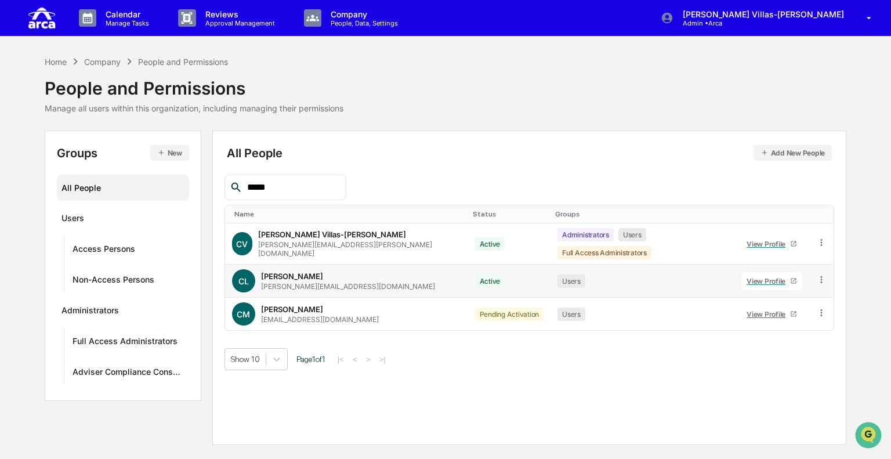
type input "*****"
click at [817, 275] on icon at bounding box center [822, 280] width 11 height 11
click at [802, 292] on div "Groups & Permissions" at bounding box center [768, 299] width 100 height 14
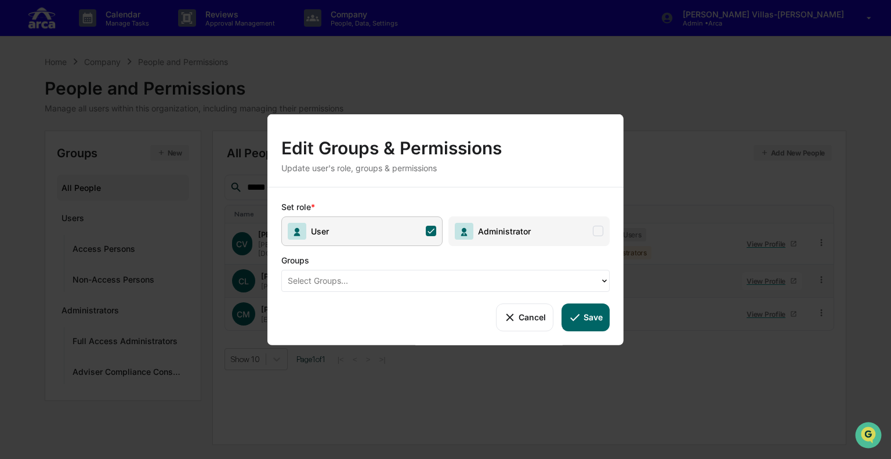
click at [411, 64] on div "Edit Groups & Permissions Update user's role, groups & permissions Set role * U…" at bounding box center [445, 229] width 891 height 459
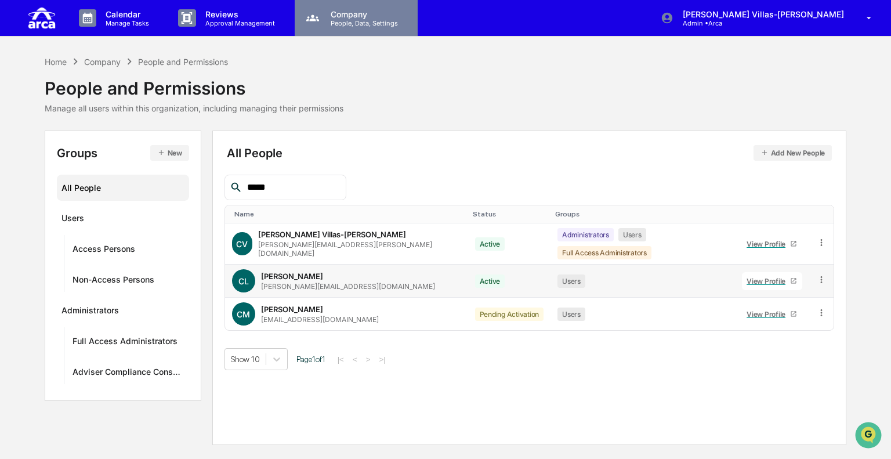
click at [354, 4] on div "Company People, Data, Settings" at bounding box center [356, 18] width 123 height 36
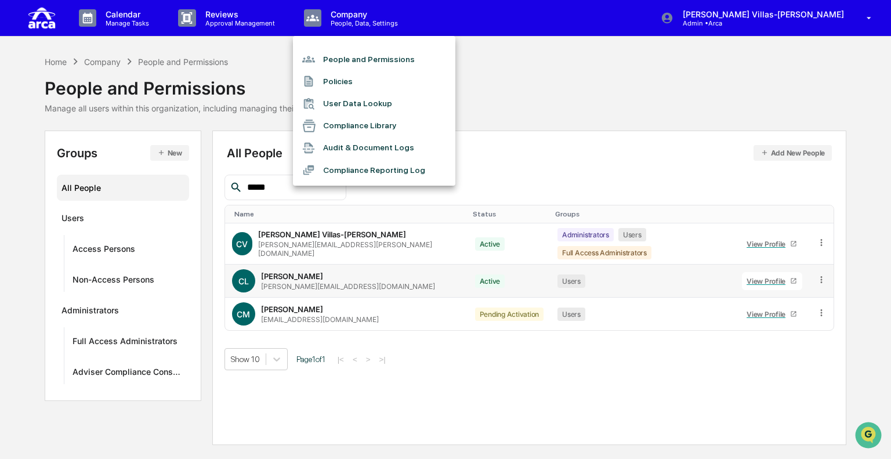
click at [341, 23] on div at bounding box center [445, 229] width 891 height 459
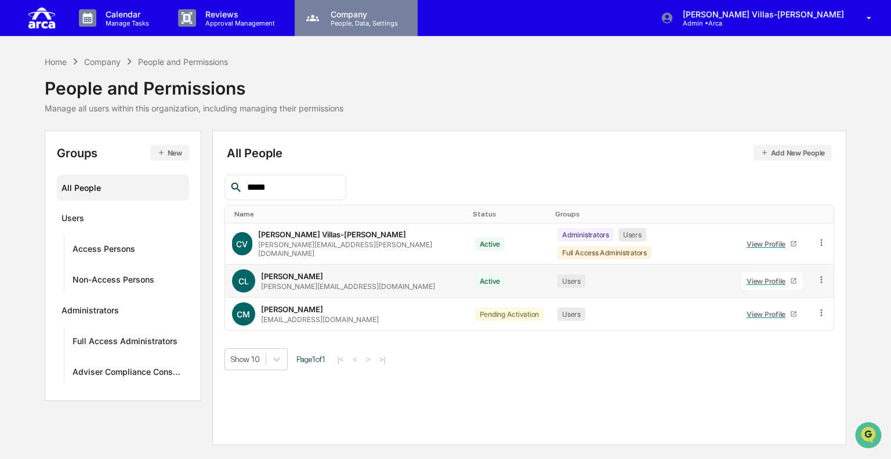
click at [362, 21] on p "People, Data, Settings" at bounding box center [363, 23] width 82 height 8
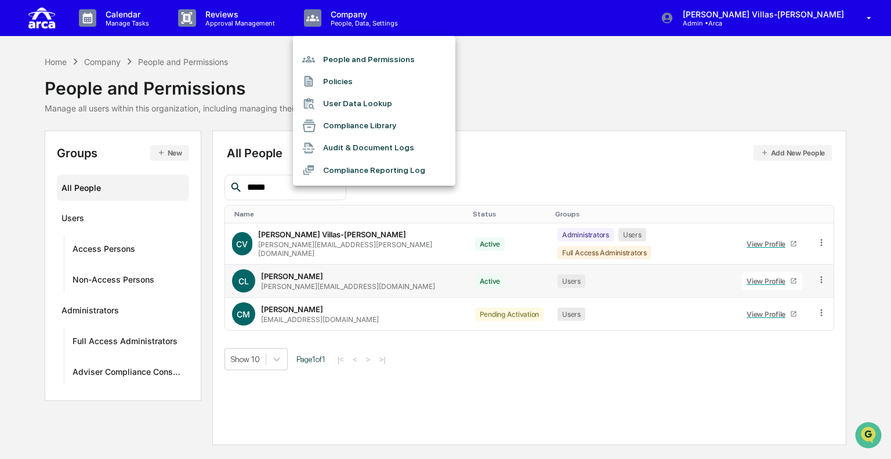
click at [112, 345] on div at bounding box center [445, 229] width 891 height 459
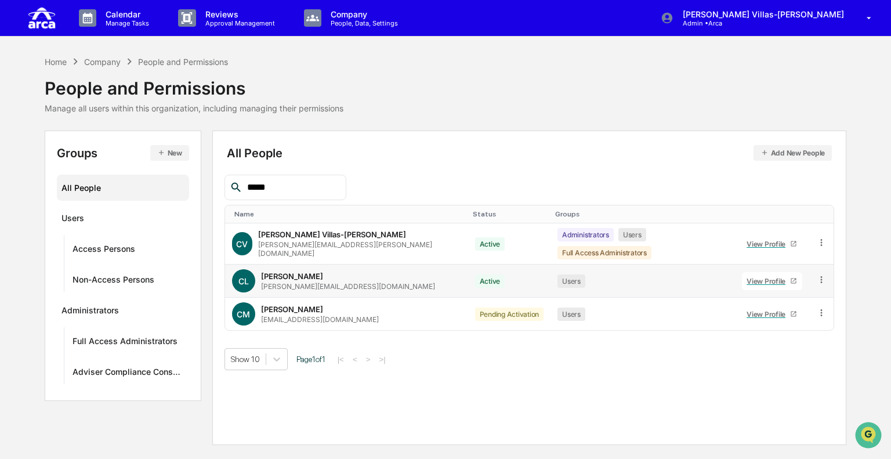
drag, startPoint x: 267, startPoint y: 192, endPoint x: 157, endPoint y: 191, distance: 109.7
click at [157, 191] on div "Groups New All People Users Access Persons Non-Access Persons Administrators Fu…" at bounding box center [446, 288] width 802 height 315
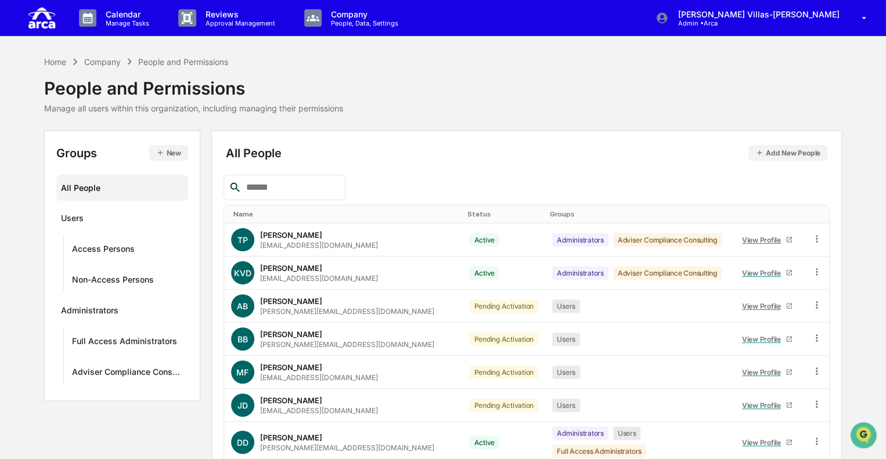
click at [86, 406] on div "Groups New All People Users Access Persons Non-Access Persons Administrators Fu…" at bounding box center [442, 379] width 797 height 496
click at [79, 309] on div "Administrators" at bounding box center [89, 312] width 57 height 14
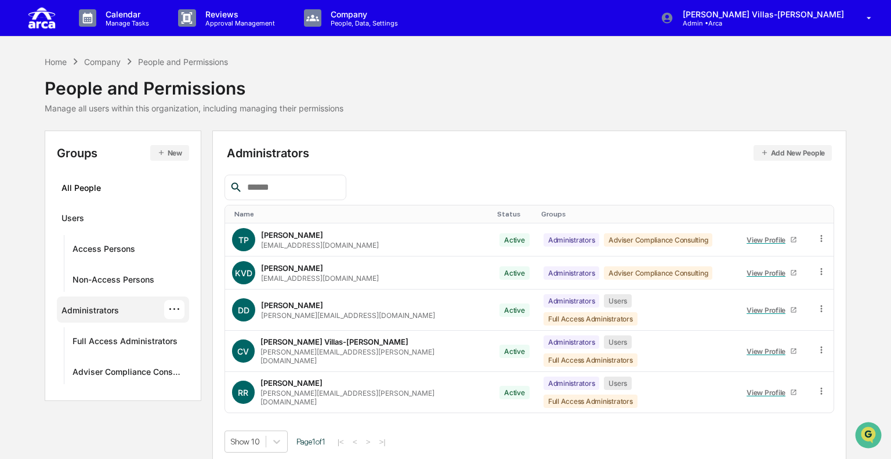
click at [776, 152] on button "Add New People" at bounding box center [793, 153] width 79 height 16
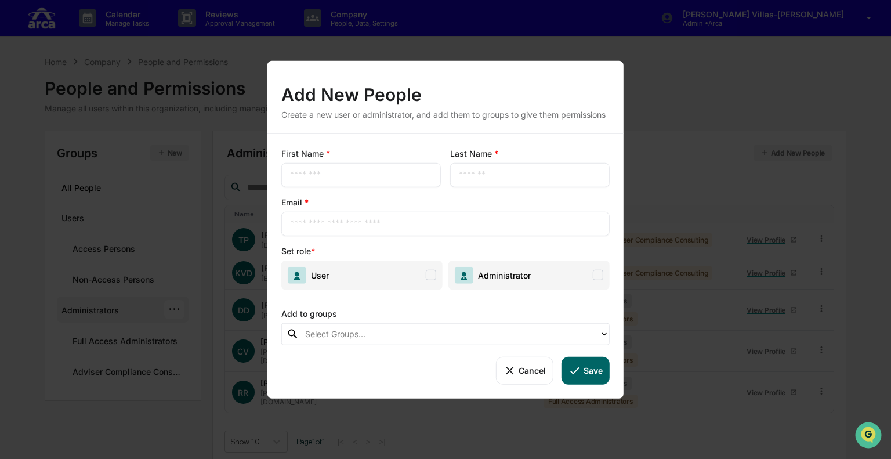
click at [530, 373] on button "Cancel" at bounding box center [524, 370] width 57 height 28
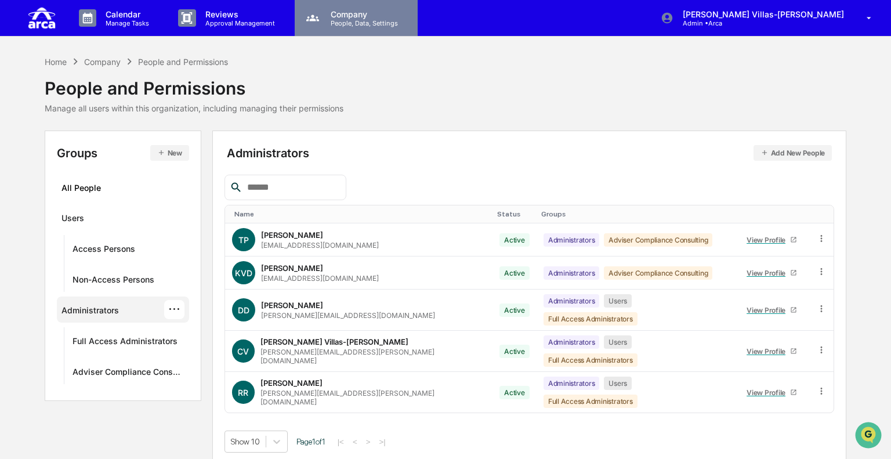
click at [343, 14] on p "Company" at bounding box center [363, 14] width 82 height 10
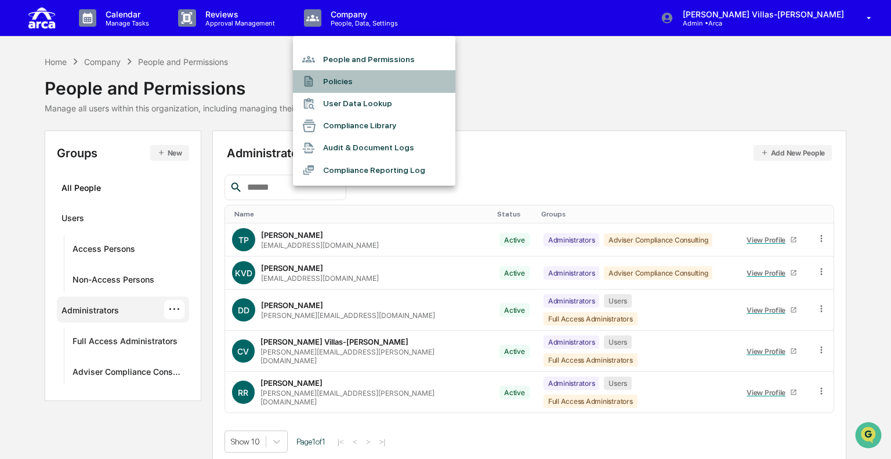
click at [342, 78] on li "Policies" at bounding box center [374, 81] width 162 height 22
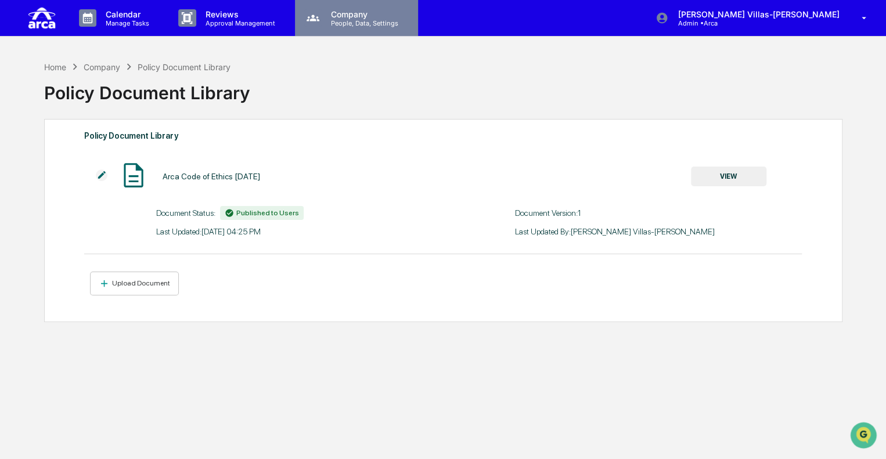
click at [353, 9] on div "Company People, Data, Settings" at bounding box center [356, 18] width 123 height 36
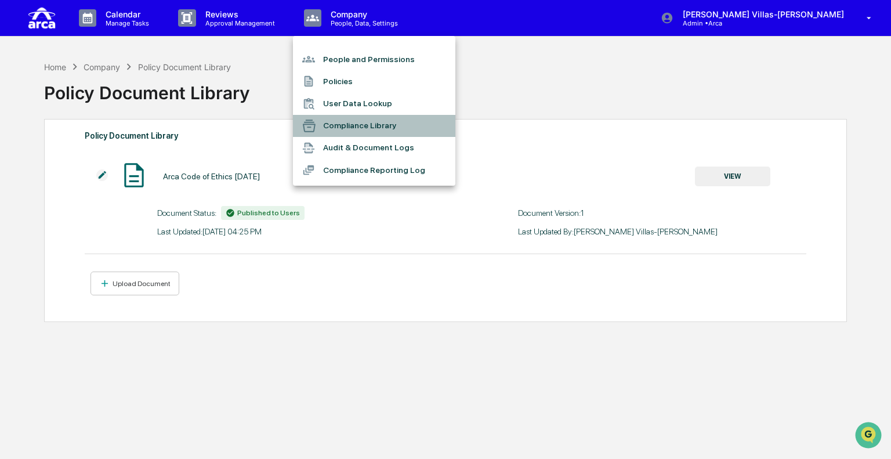
click at [353, 127] on li "Compliance Library" at bounding box center [374, 126] width 162 height 22
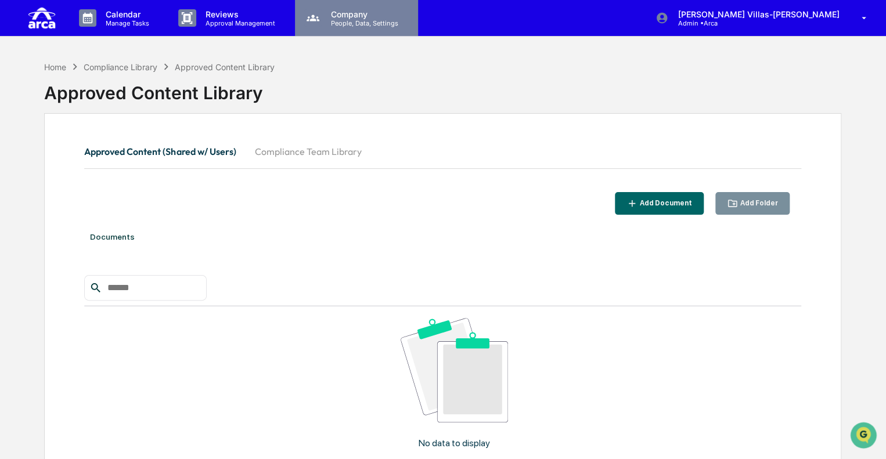
click at [330, 17] on p "Company" at bounding box center [363, 14] width 82 height 10
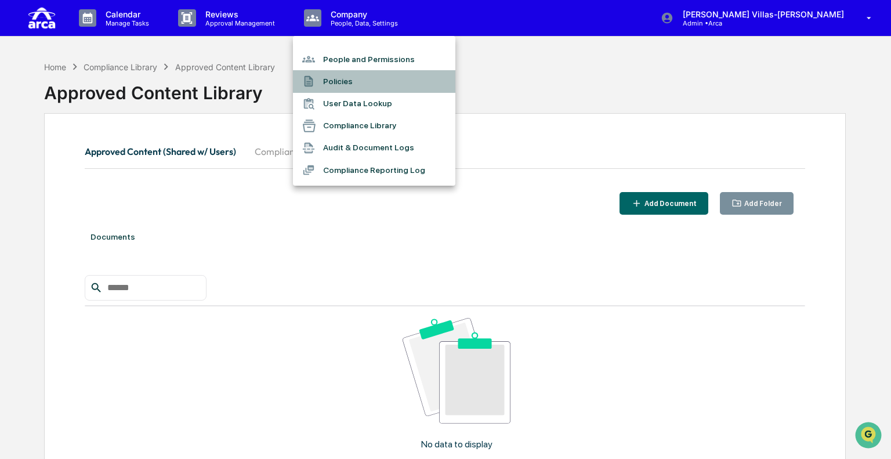
click at [335, 84] on li "Policies" at bounding box center [374, 81] width 162 height 22
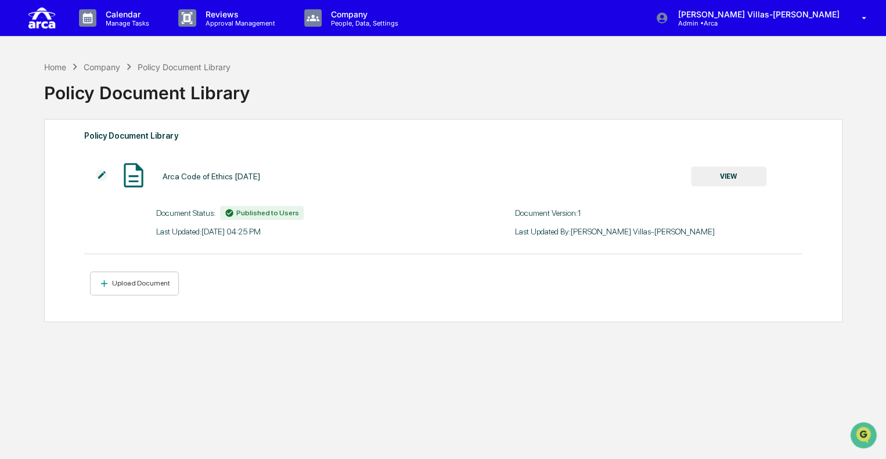
click at [465, 337] on div "Home Company Policy Document Library Policy Document Library Policy Document Li…" at bounding box center [443, 284] width 832 height 459
click at [108, 68] on div "Company" at bounding box center [102, 67] width 37 height 10
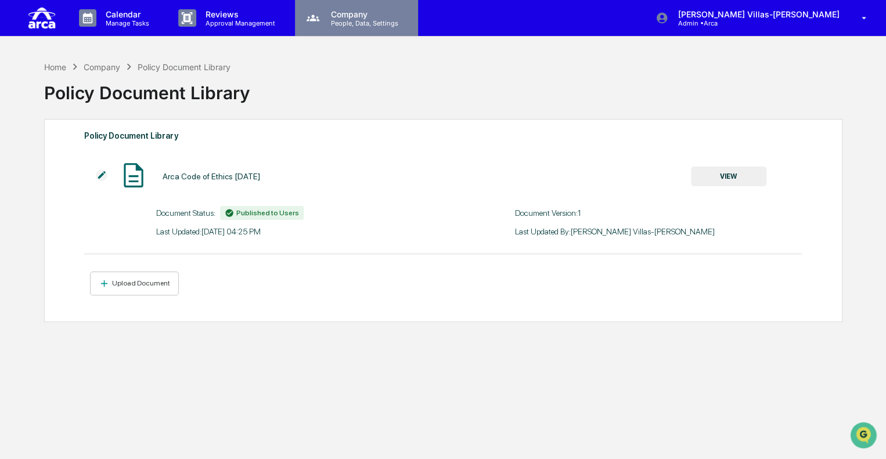
click at [328, 20] on p "People, Data, Settings" at bounding box center [363, 23] width 82 height 8
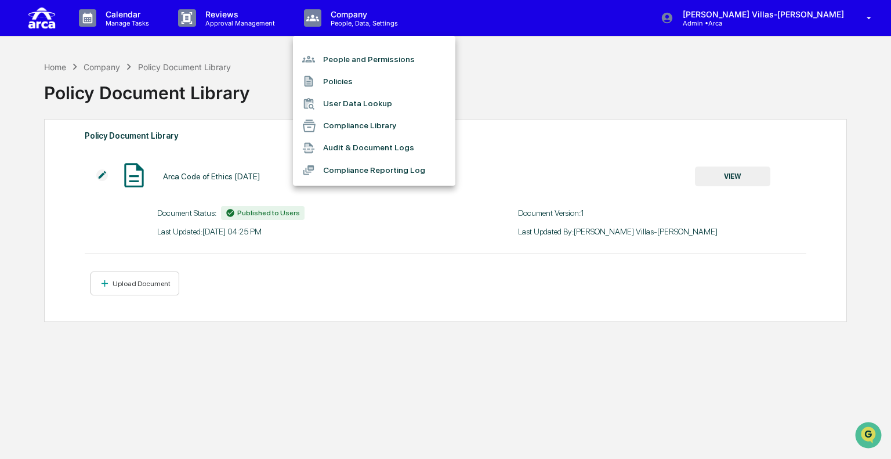
click at [346, 176] on li "Compliance Reporting Log" at bounding box center [374, 170] width 162 height 22
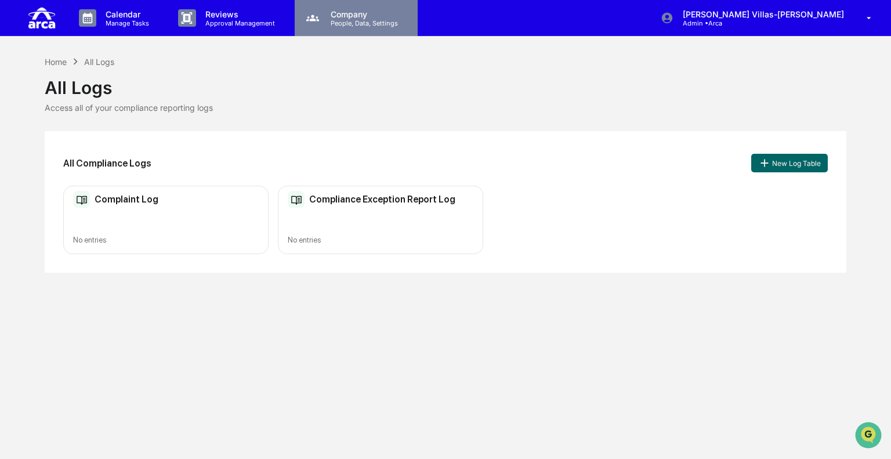
click at [351, 16] on p "Company" at bounding box center [363, 14] width 82 height 10
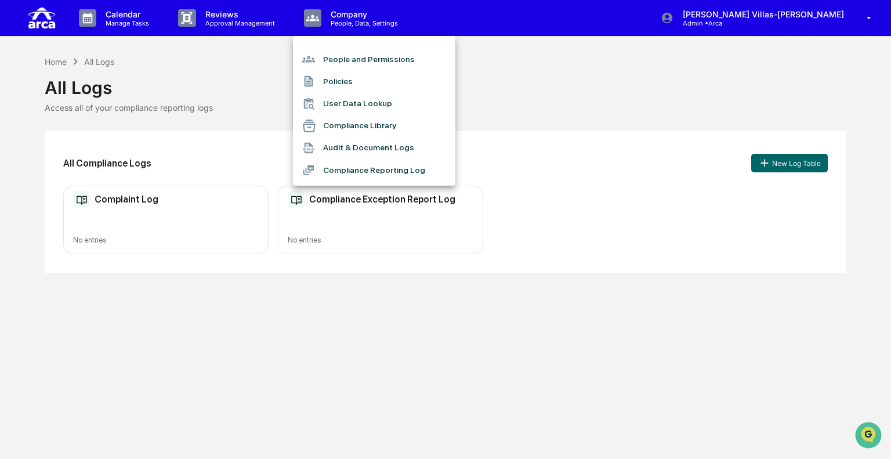
click at [230, 27] on div at bounding box center [445, 229] width 891 height 459
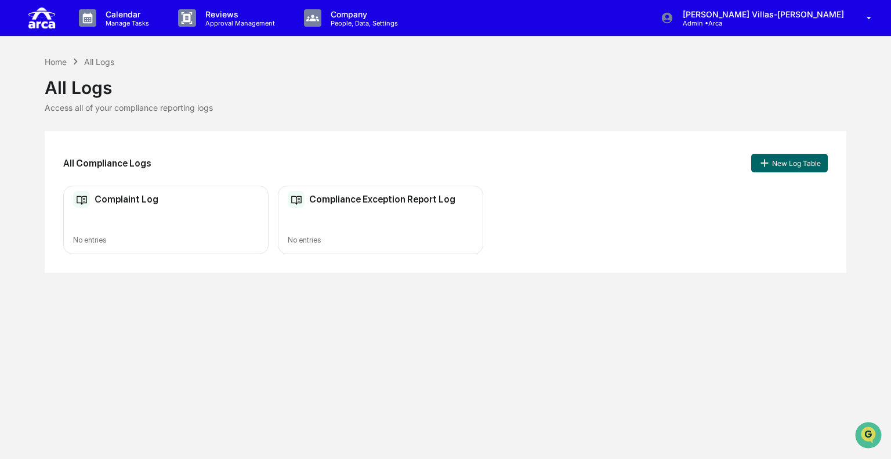
click at [229, 18] on p "Reviews" at bounding box center [238, 14] width 85 height 10
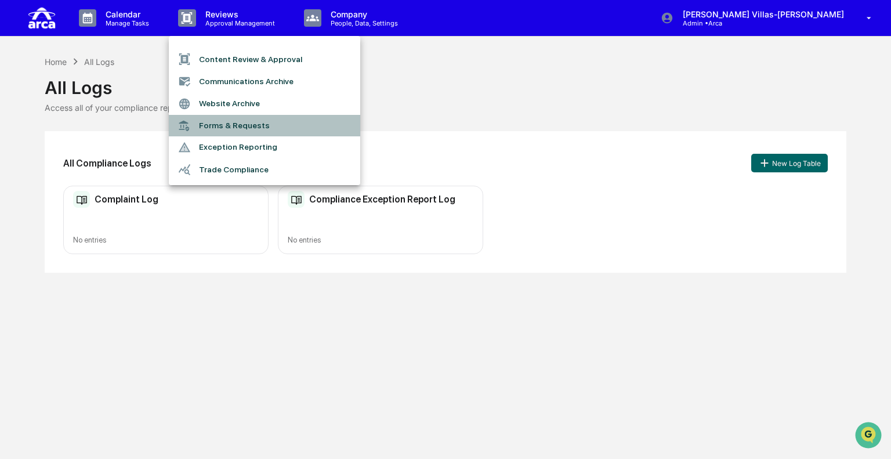
click at [214, 125] on li "Forms & Requests" at bounding box center [265, 125] width 192 height 21
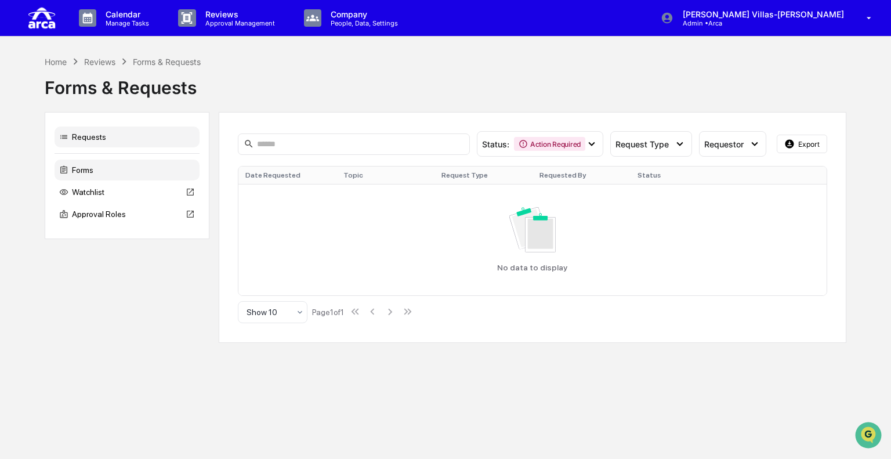
click at [63, 170] on icon at bounding box center [63, 170] width 7 height 8
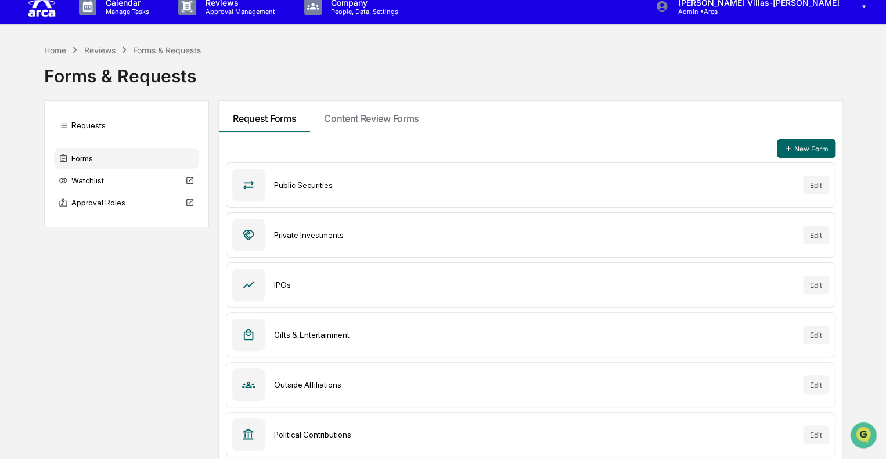
scroll to position [15, 0]
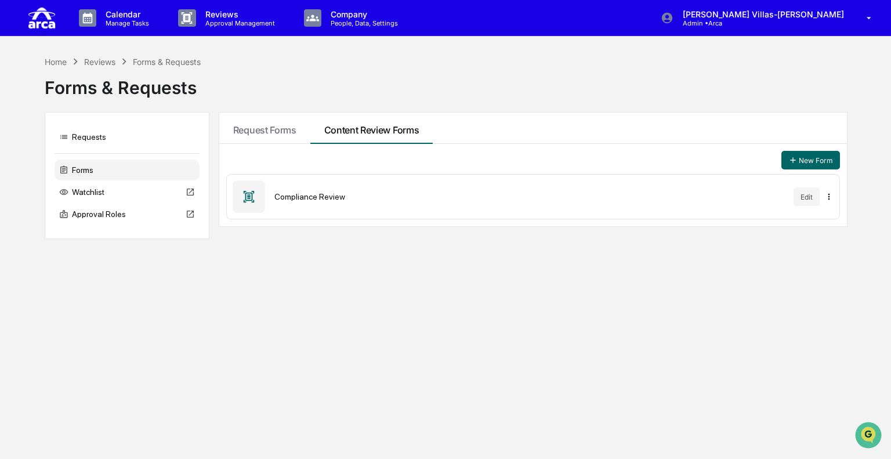
click at [832, 198] on html "Calendar Manage Tasks Reviews Approval Management Company People, Data, Setting…" at bounding box center [445, 229] width 891 height 459
click at [491, 196] on html "Calendar Manage Tasks Reviews Approval Management Company People, Data, Setting…" at bounding box center [445, 229] width 891 height 459
click at [806, 198] on button "Edit" at bounding box center [807, 196] width 26 height 19
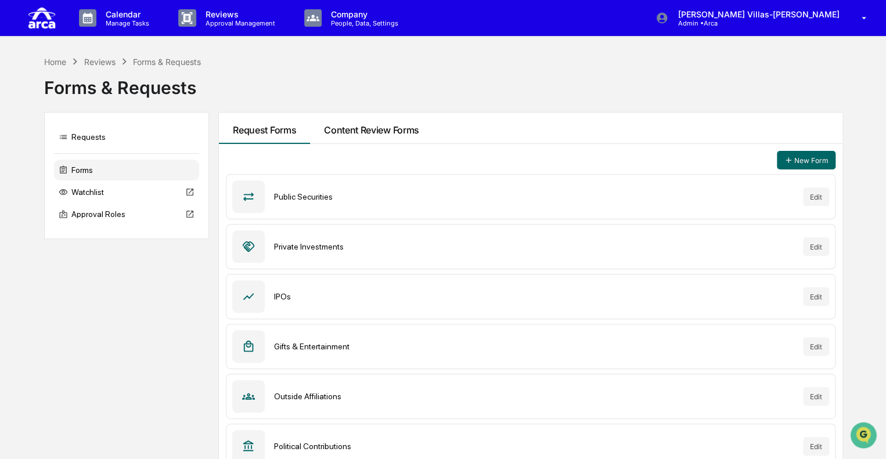
scroll to position [15, 0]
